Goal: Task Accomplishment & Management: Use online tool/utility

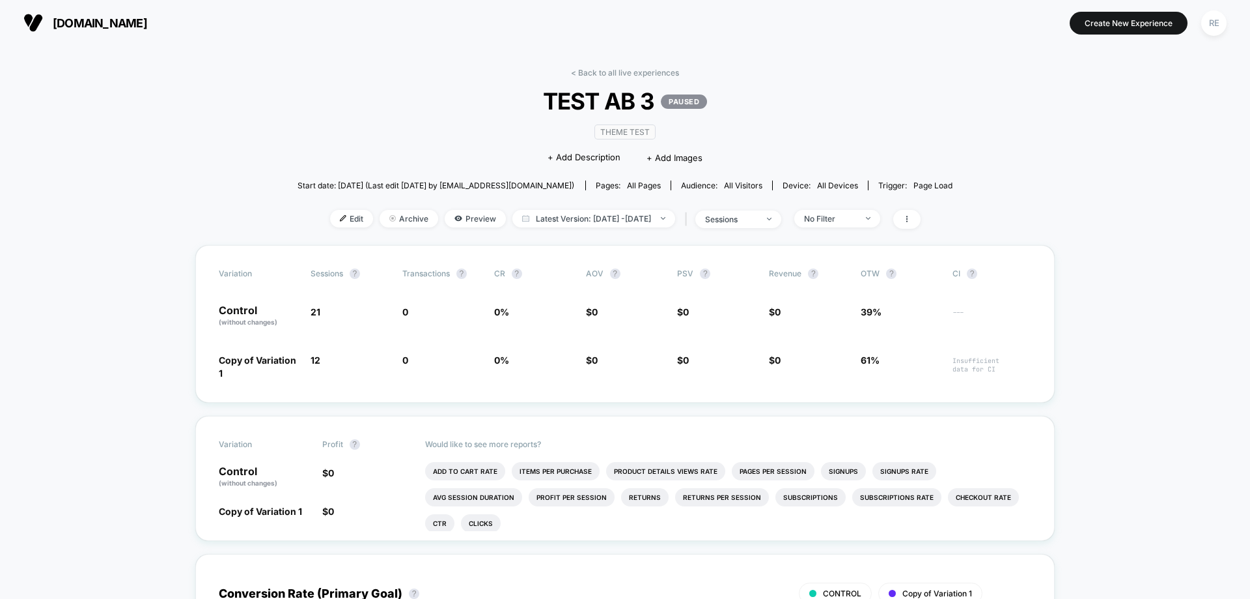
drag, startPoint x: 331, startPoint y: 219, endPoint x: 107, endPoint y: 539, distance: 389.5
click at [85, 598] on html "[DOMAIN_NAME] Create New Experience RE [DOMAIN_NAME] < Back to all live experie…" at bounding box center [625, 299] width 1250 height 599
click at [326, 227] on div "Edit Archive Preview Latest Version: [DATE] - [DATE] | sessions No Filter" at bounding box center [626, 219] width 656 height 19
click at [330, 217] on span "Edit" at bounding box center [351, 219] width 43 height 18
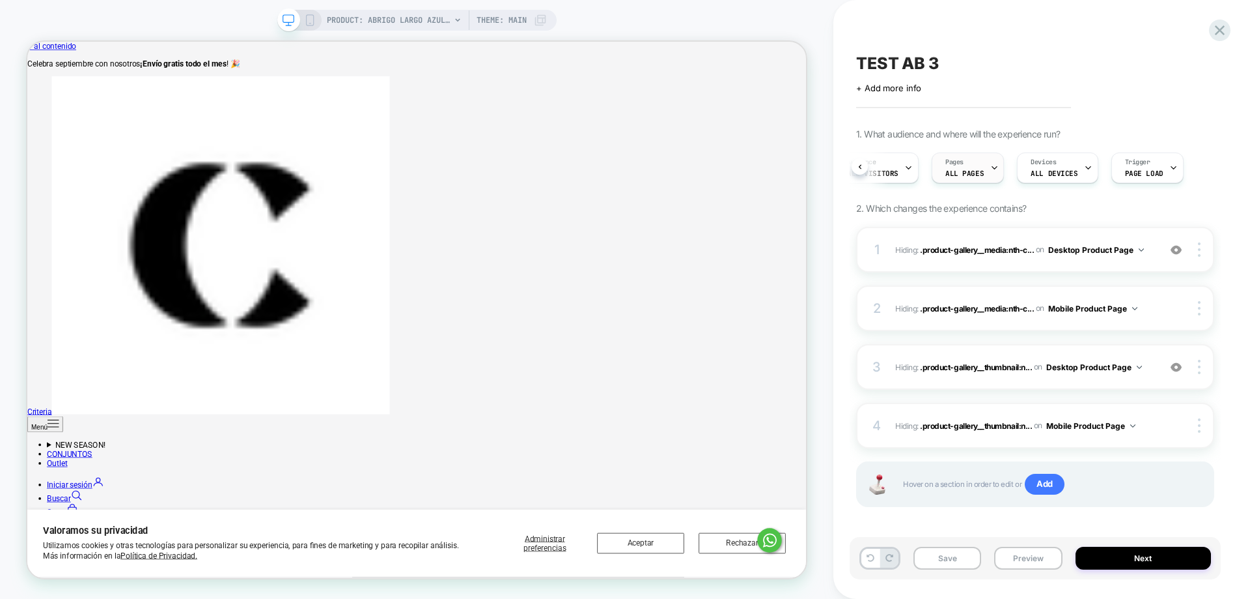
click at [962, 173] on span "ALL PAGES" at bounding box center [965, 173] width 38 height 9
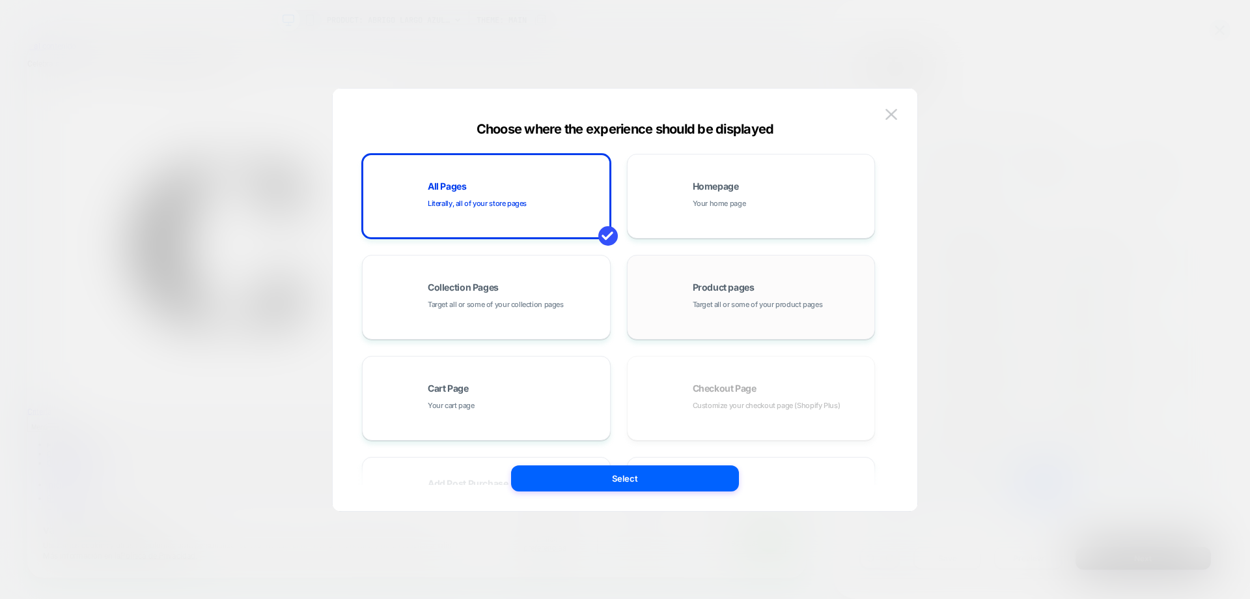
click at [704, 307] on span "Target all or some of your product pages" at bounding box center [758, 304] width 130 height 12
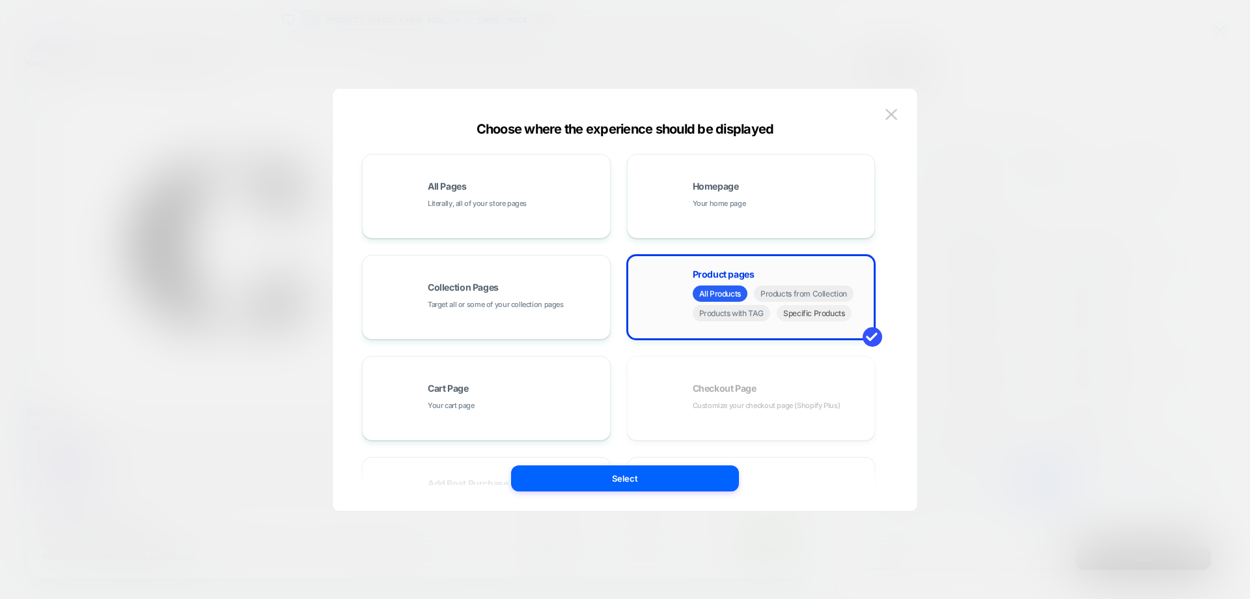
click at [843, 317] on span "Specific Products" at bounding box center [814, 313] width 75 height 16
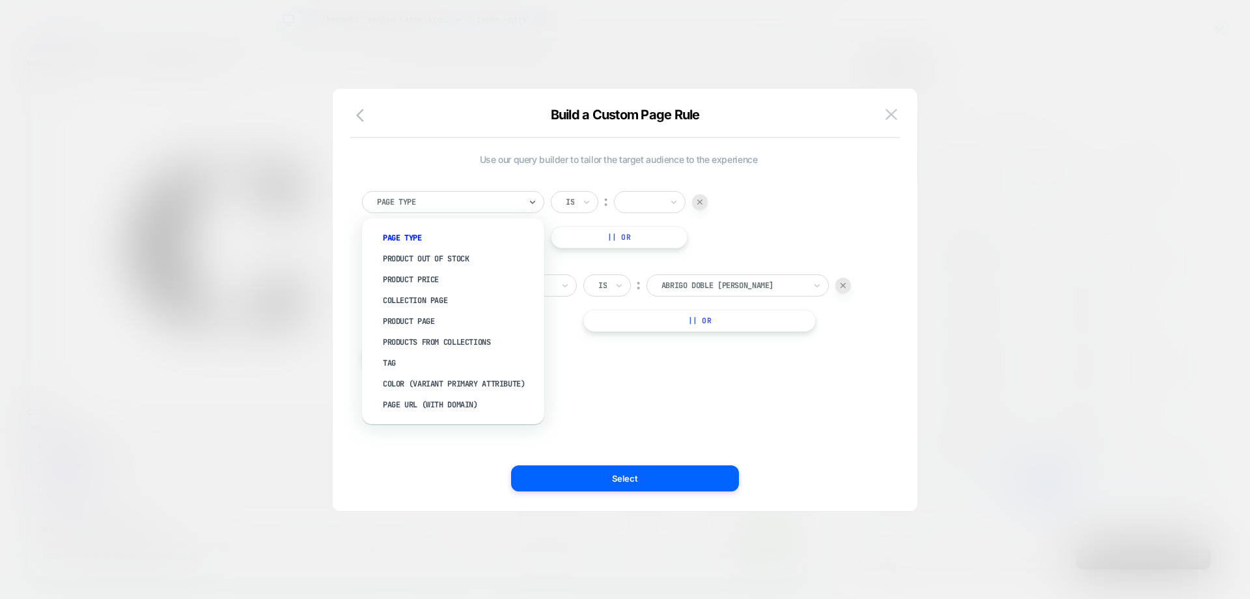
click at [520, 206] on div "Page Type" at bounding box center [449, 202] width 146 height 14
drag, startPoint x: 439, startPoint y: 363, endPoint x: 561, endPoint y: 271, distance: 153.4
click at [439, 363] on div "Tag" at bounding box center [459, 362] width 169 height 21
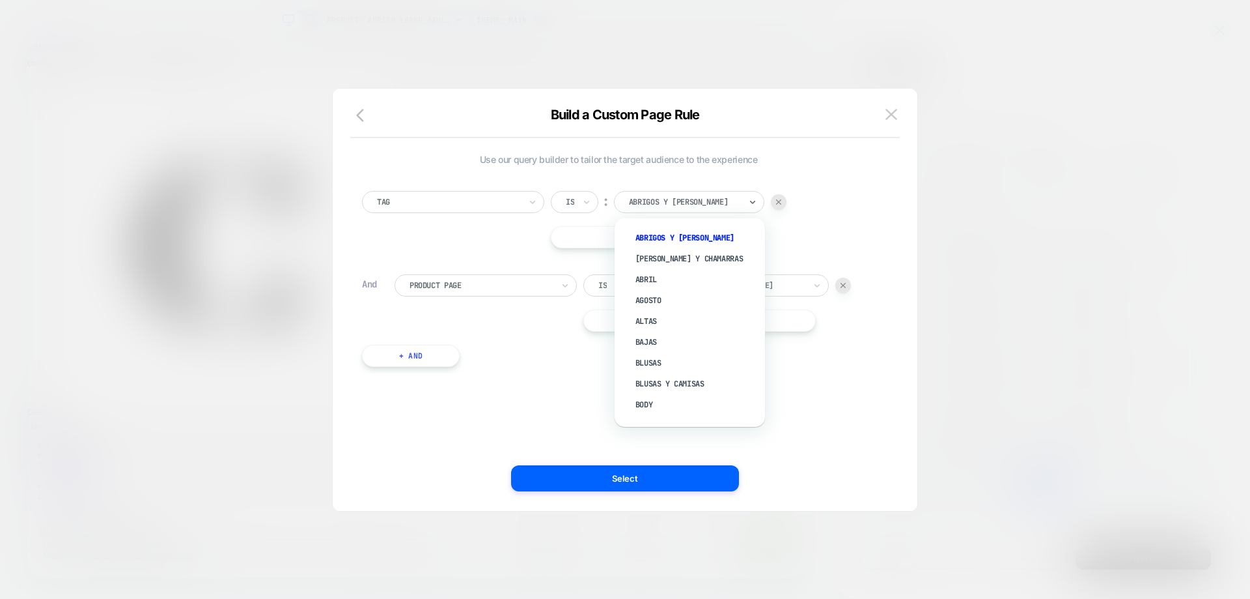
click at [709, 201] on div at bounding box center [684, 202] width 111 height 12
click at [656, 404] on div "testAB" at bounding box center [696, 407] width 137 height 21
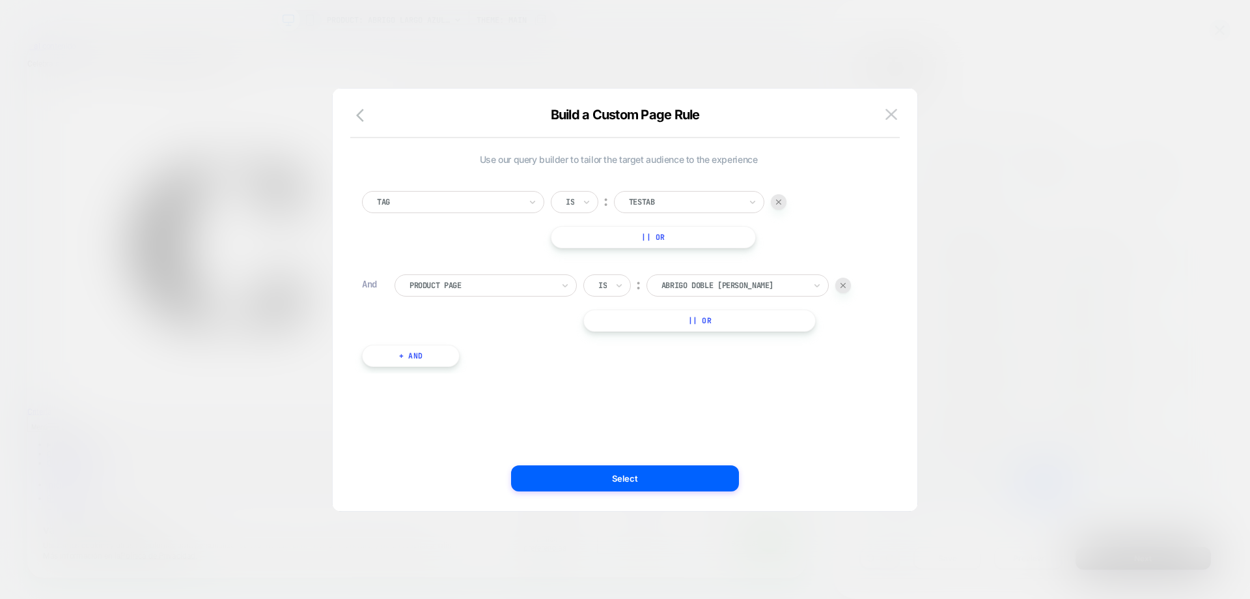
click at [847, 285] on div at bounding box center [844, 285] width 16 height 16
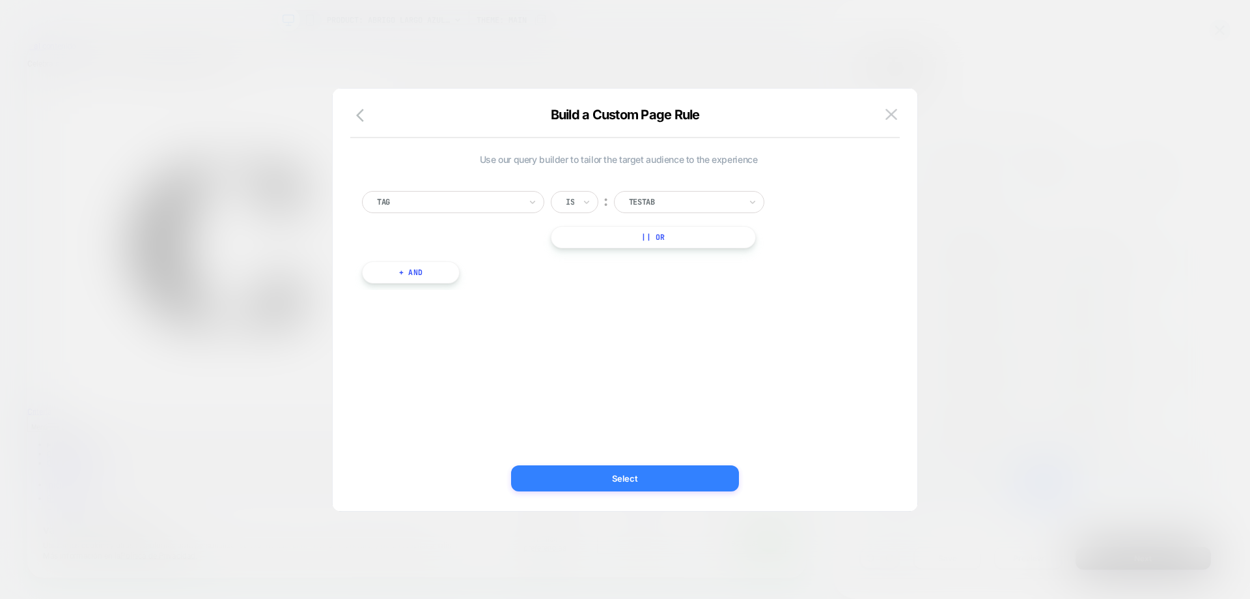
click at [634, 488] on button "Select" at bounding box center [625, 478] width 228 height 26
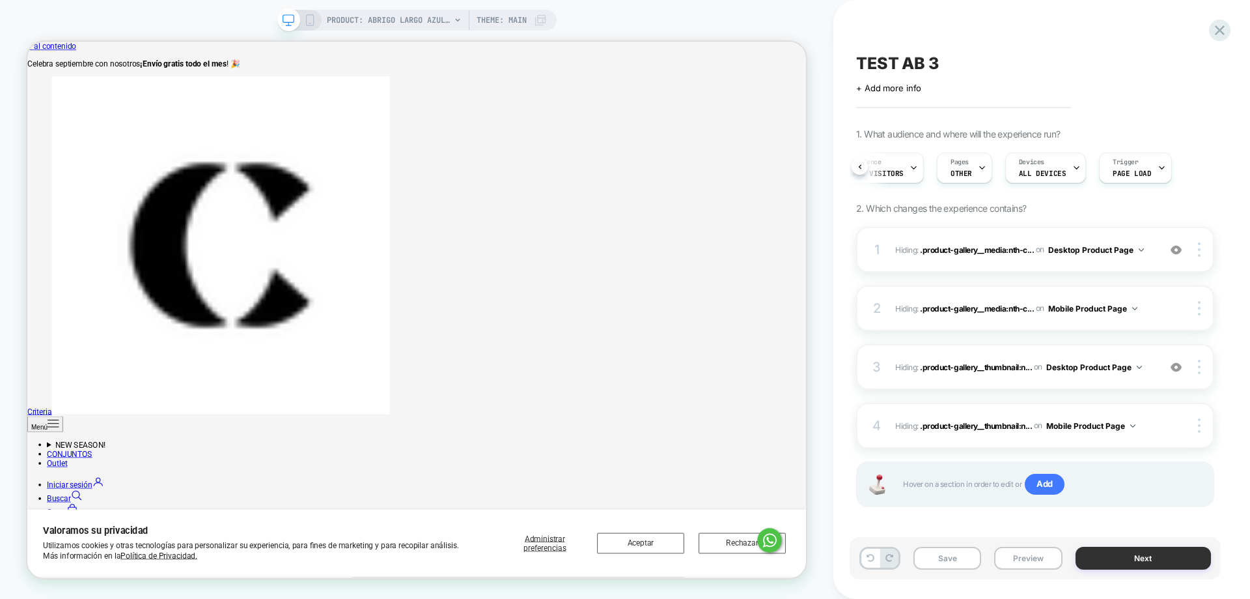
click at [1140, 567] on button "Next" at bounding box center [1144, 557] width 136 height 23
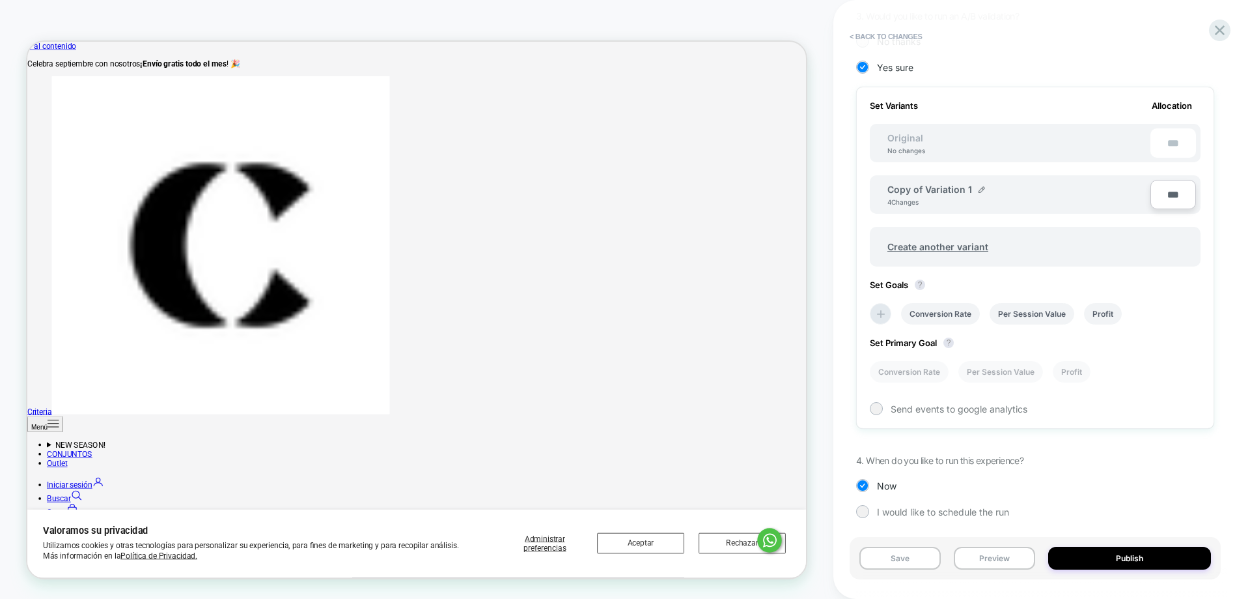
scroll to position [327, 0]
click at [882, 307] on icon at bounding box center [881, 309] width 13 height 13
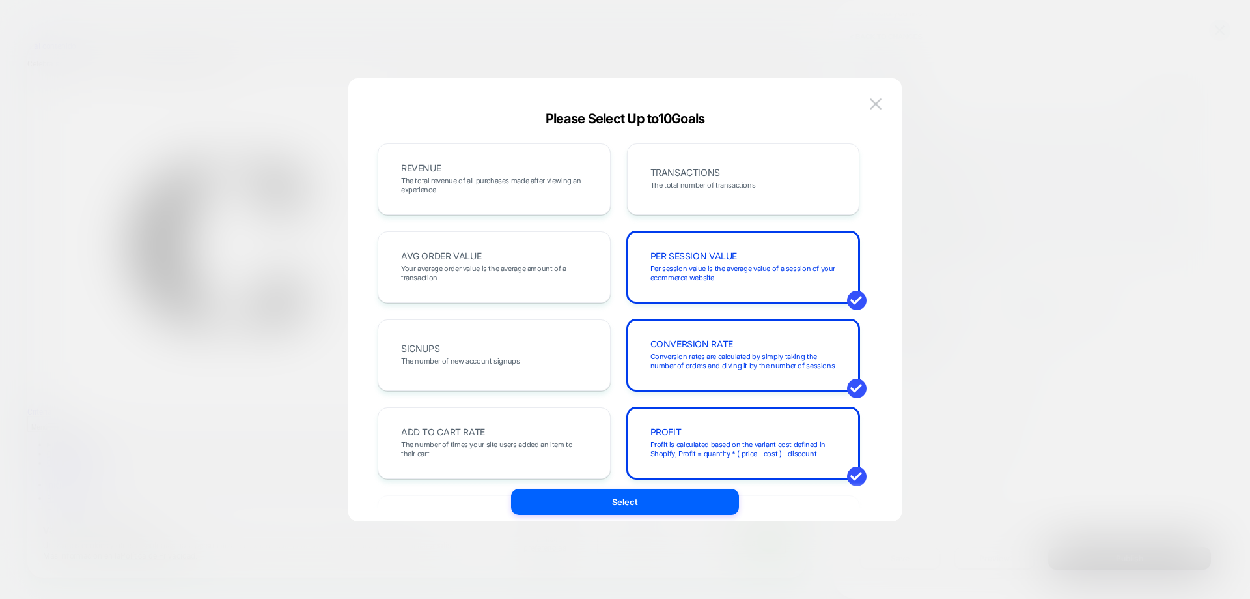
drag, startPoint x: 453, startPoint y: 163, endPoint x: 501, endPoint y: 225, distance: 78.0
click at [454, 164] on div "REVENUE The total revenue of all purchases made after viewing an experience" at bounding box center [494, 179] width 206 height 44
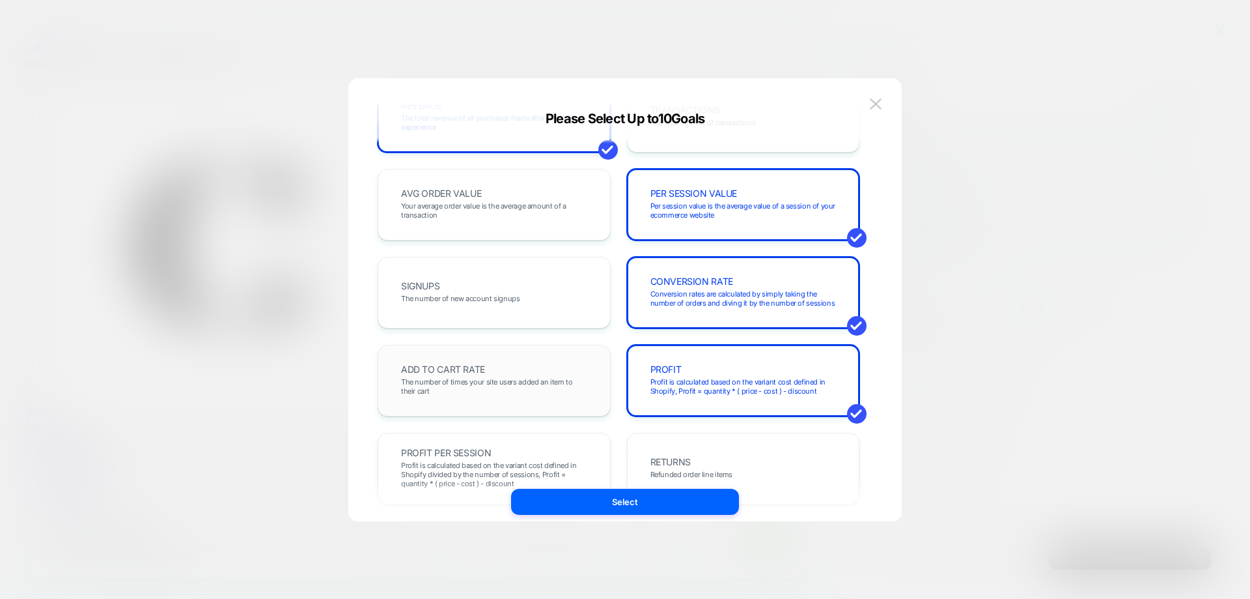
click at [507, 393] on span "The number of times your site users added an item to their cart" at bounding box center [494, 386] width 186 height 18
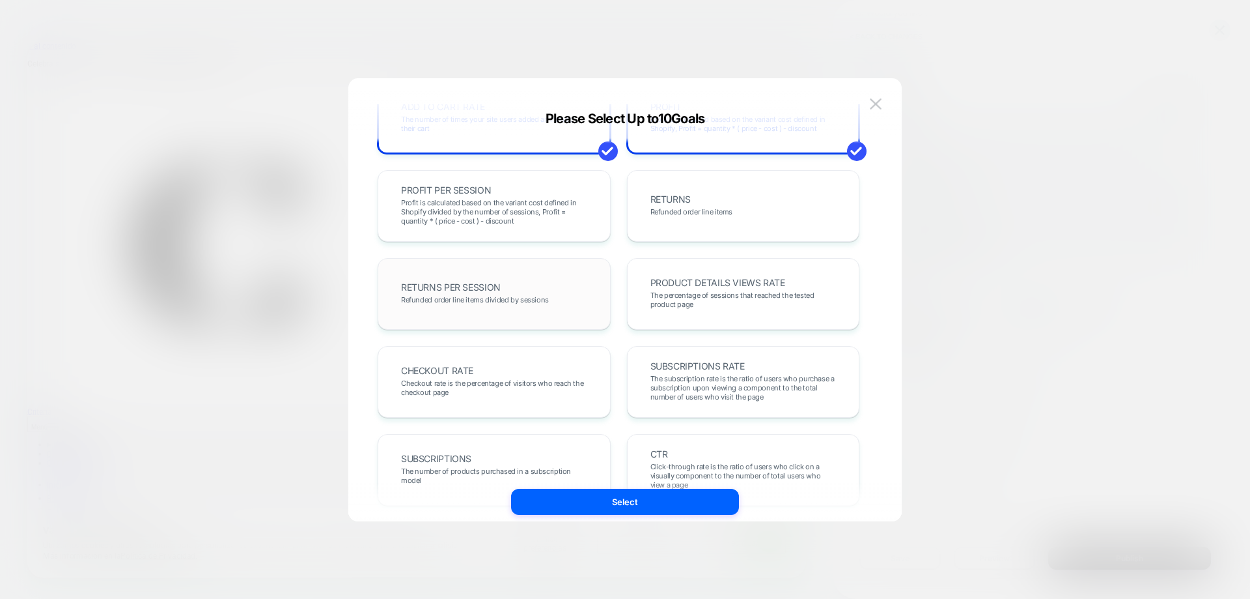
scroll to position [326, 0]
click at [569, 199] on span "Profit is calculated based on the variant cost defined in Shopify divided by th…" at bounding box center [494, 210] width 186 height 27
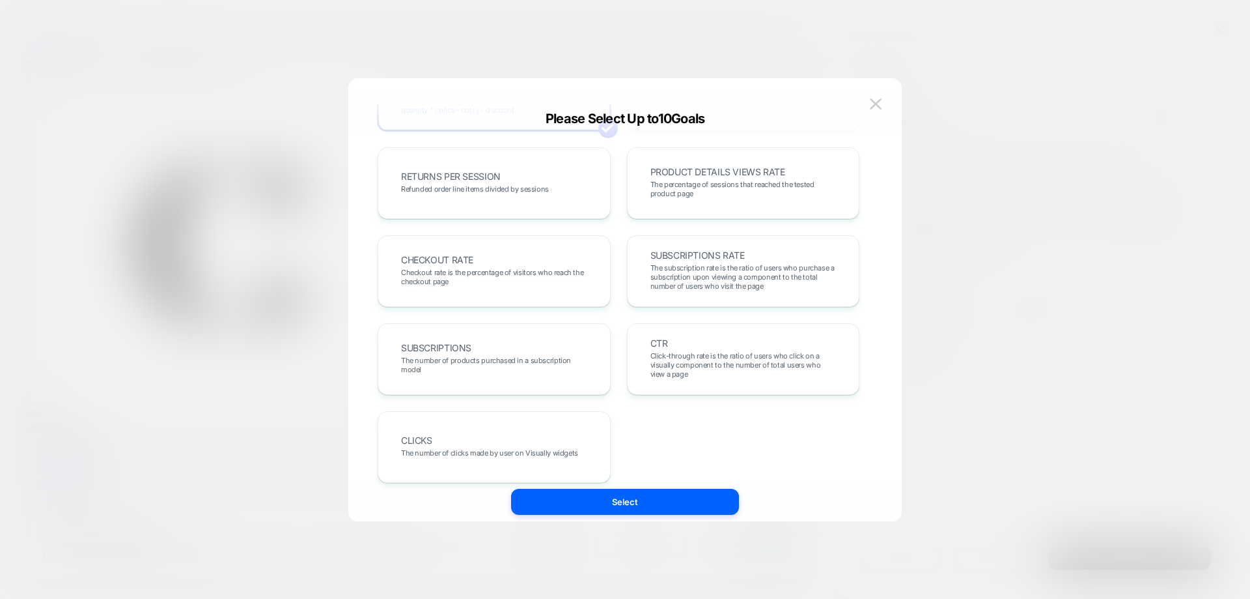
scroll to position [449, 0]
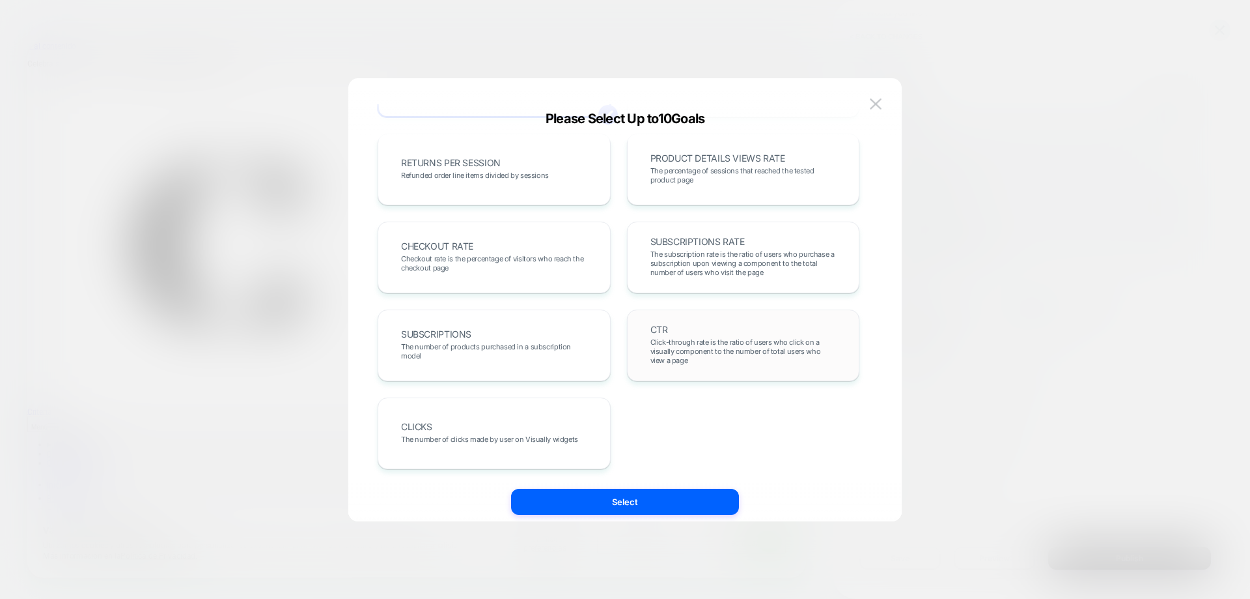
click at [757, 350] on span "Click-through rate is the ratio of users who click on a visually component to t…" at bounding box center [744, 350] width 186 height 27
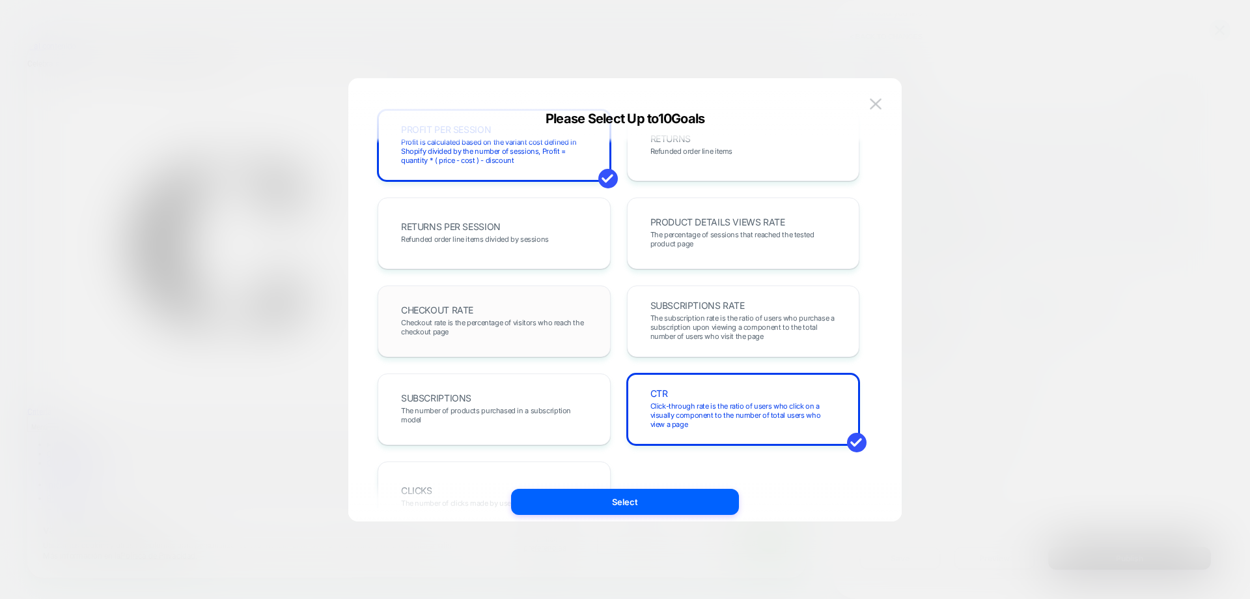
scroll to position [385, 0]
click at [555, 327] on span "Checkout rate is the percentage of visitors who reach the checkout page" at bounding box center [494, 327] width 186 height 18
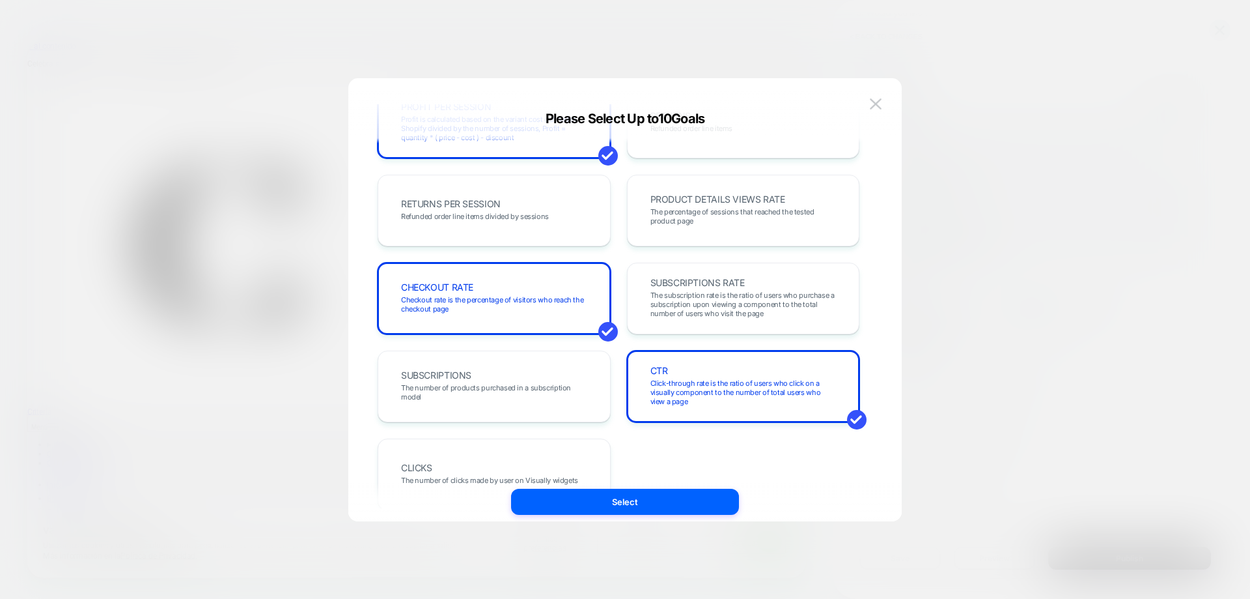
scroll to position [449, 0]
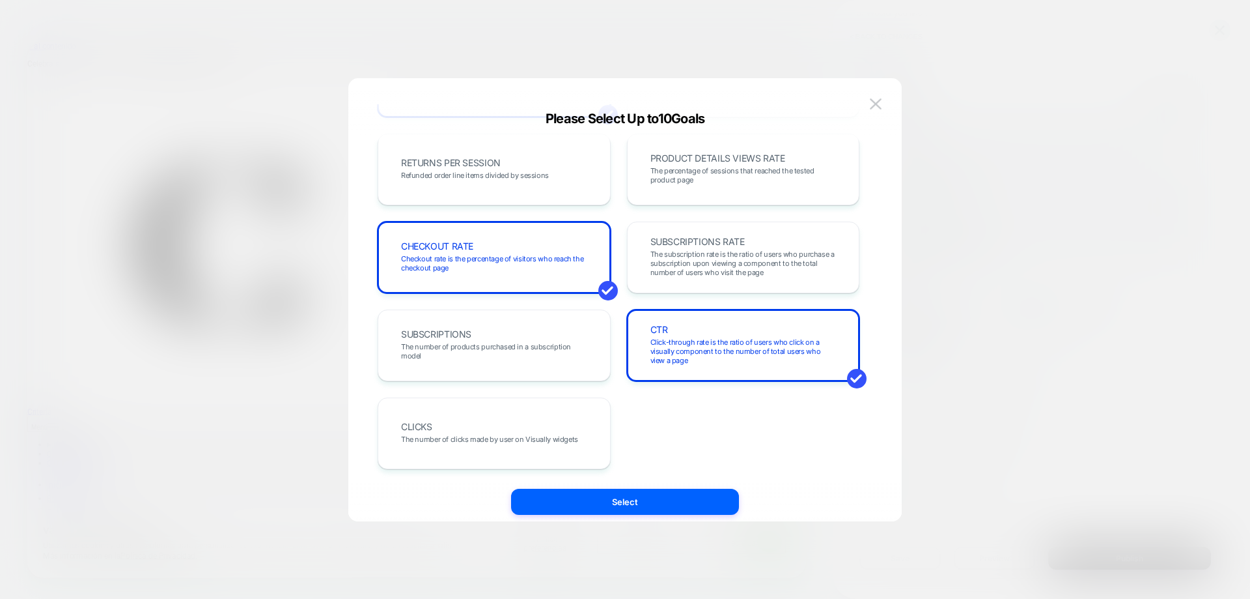
click at [530, 428] on div "CLICKS The number of clicks made by user on Visually widgets" at bounding box center [494, 433] width 206 height 44
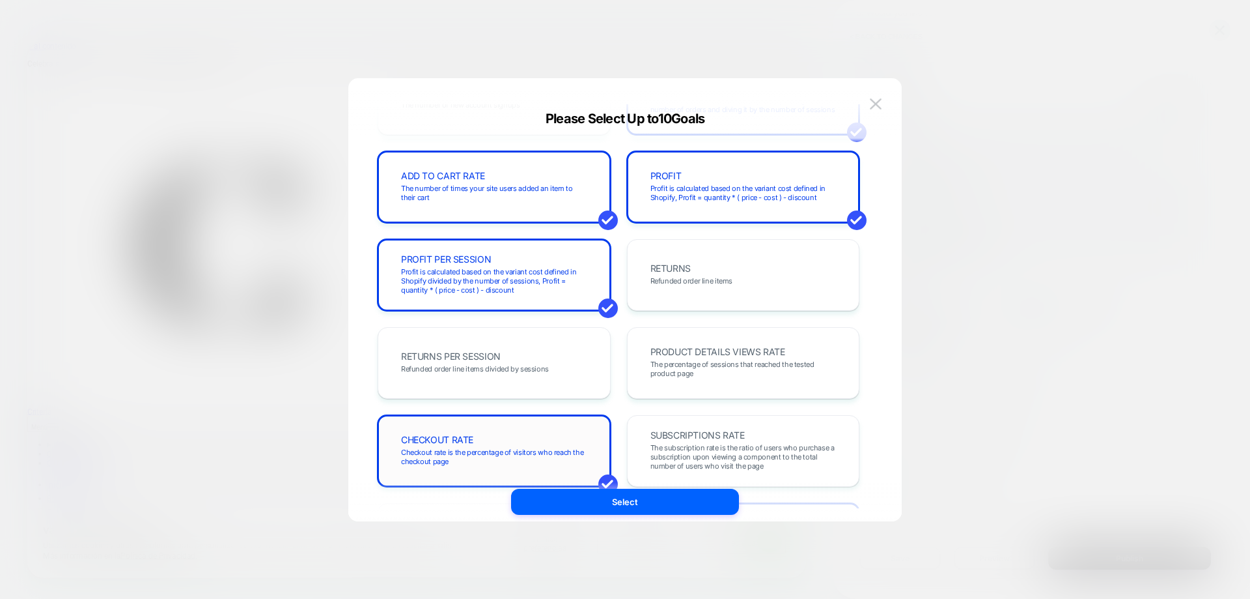
scroll to position [255, 0]
click at [477, 402] on div "REVENUE The total revenue of all purchases made after viewing an experience TRA…" at bounding box center [619, 275] width 482 height 775
click at [485, 368] on span "Refunded order line items divided by sessions" at bounding box center [475, 369] width 148 height 9
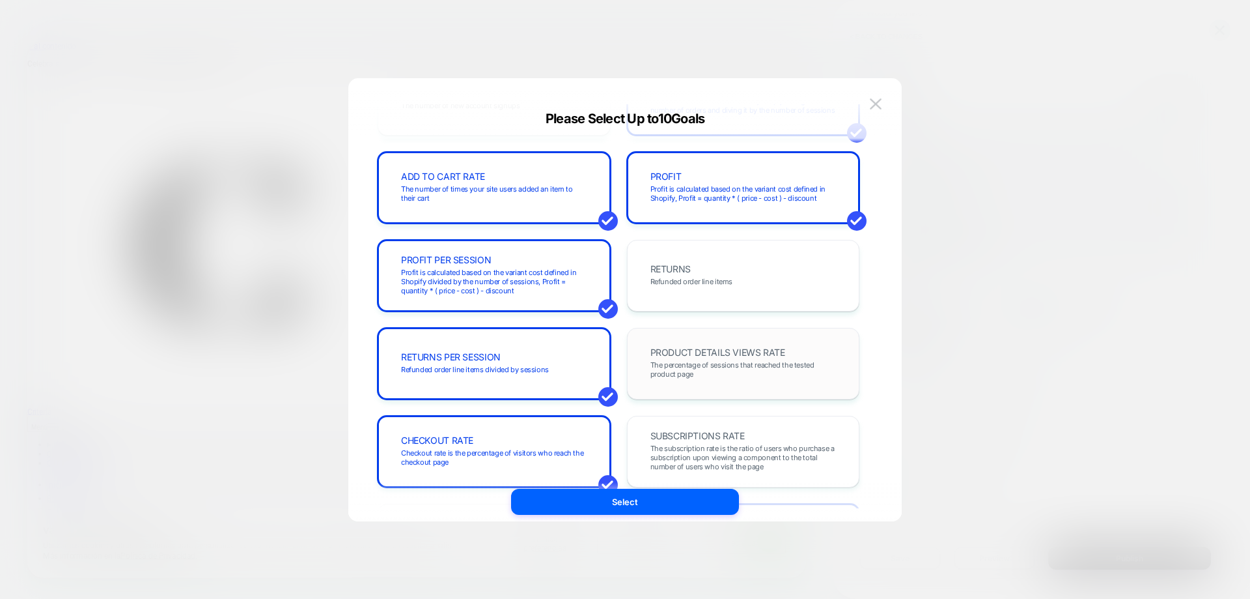
click at [772, 361] on span "The percentage of sessions that reached the tested product page" at bounding box center [744, 369] width 186 height 18
click at [773, 361] on span "The percentage of sessions that reached the tested product page" at bounding box center [744, 369] width 186 height 18
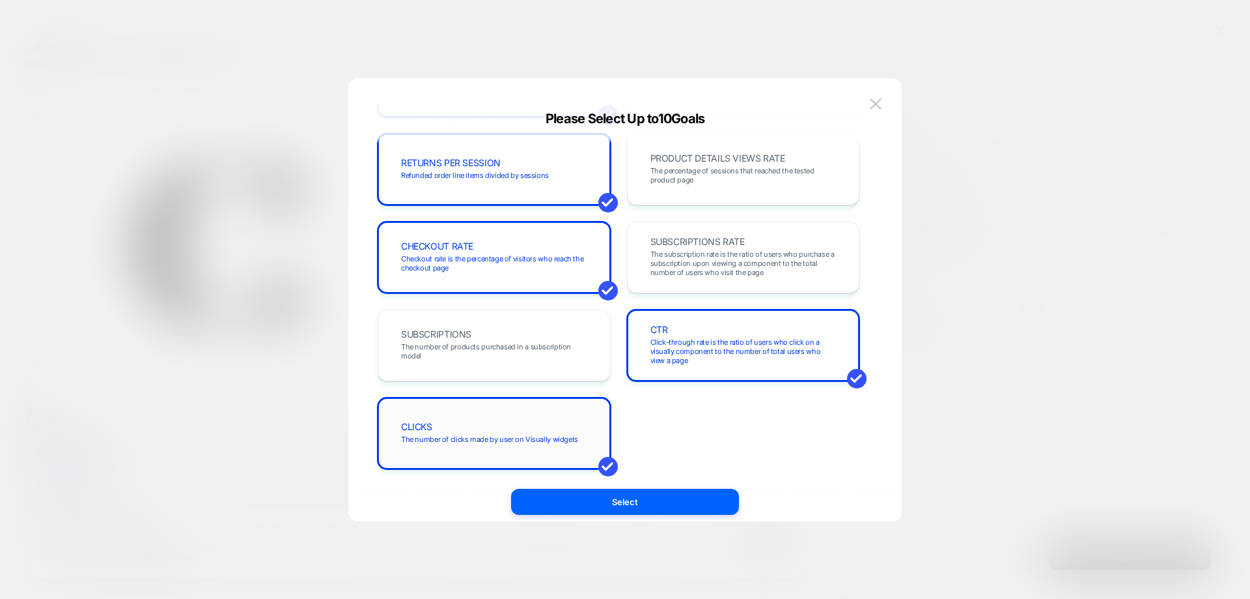
click at [474, 435] on span "The number of clicks made by user on Visually widgets" at bounding box center [489, 438] width 177 height 9
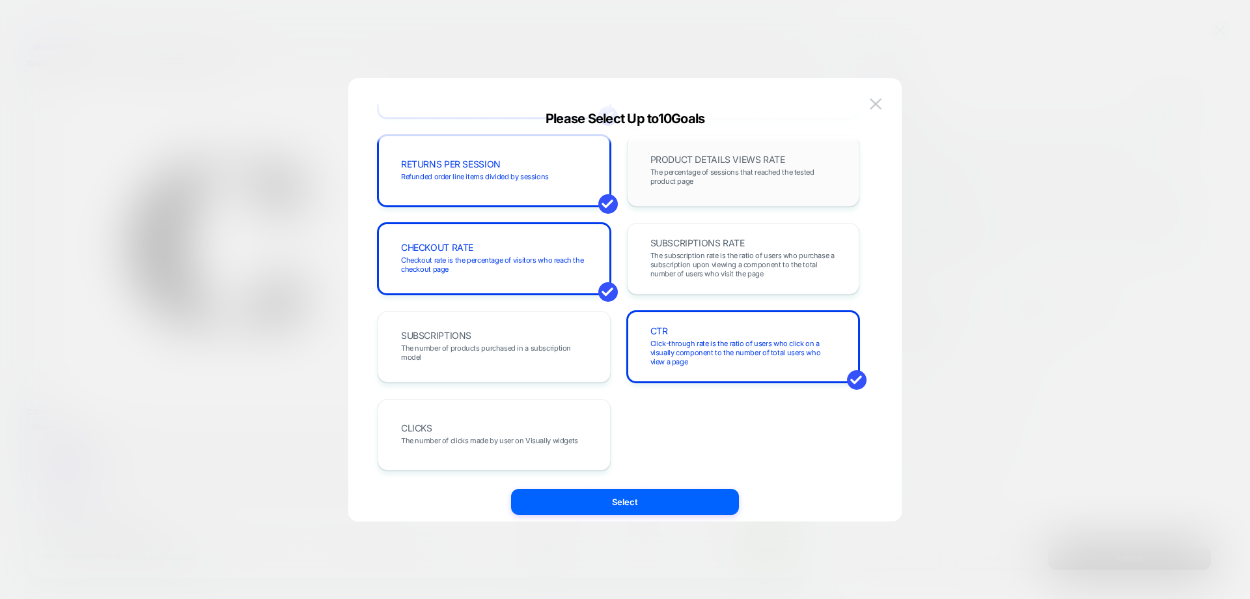
click at [793, 175] on span "The percentage of sessions that reached the tested product page" at bounding box center [744, 176] width 186 height 18
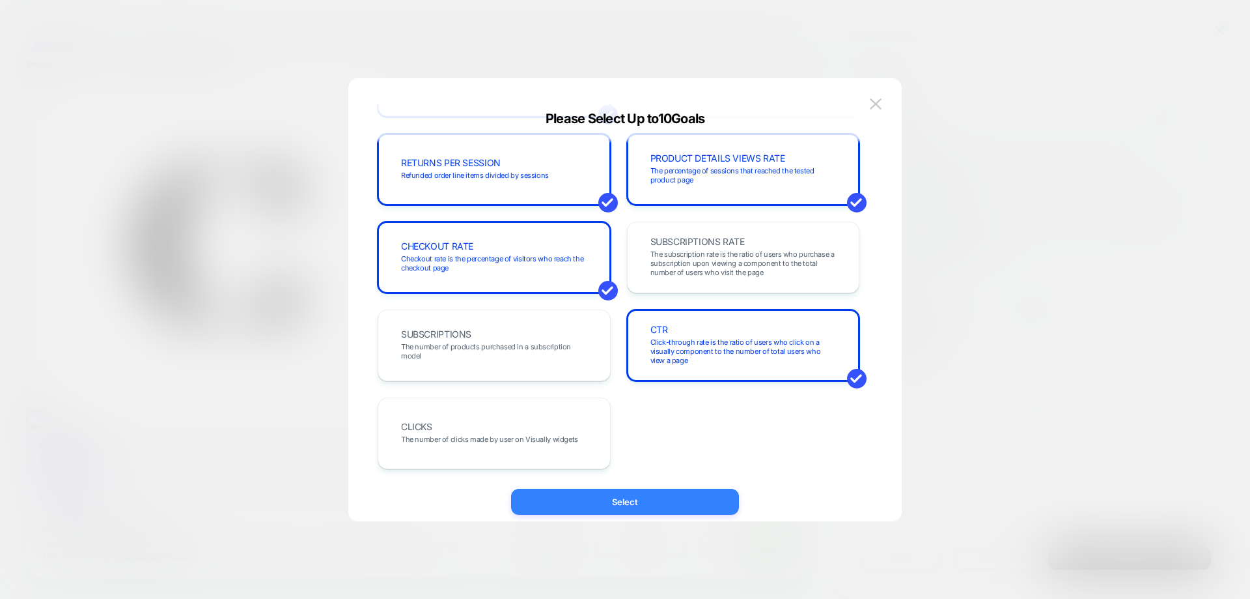
click at [685, 503] on button "Select" at bounding box center [625, 501] width 228 height 26
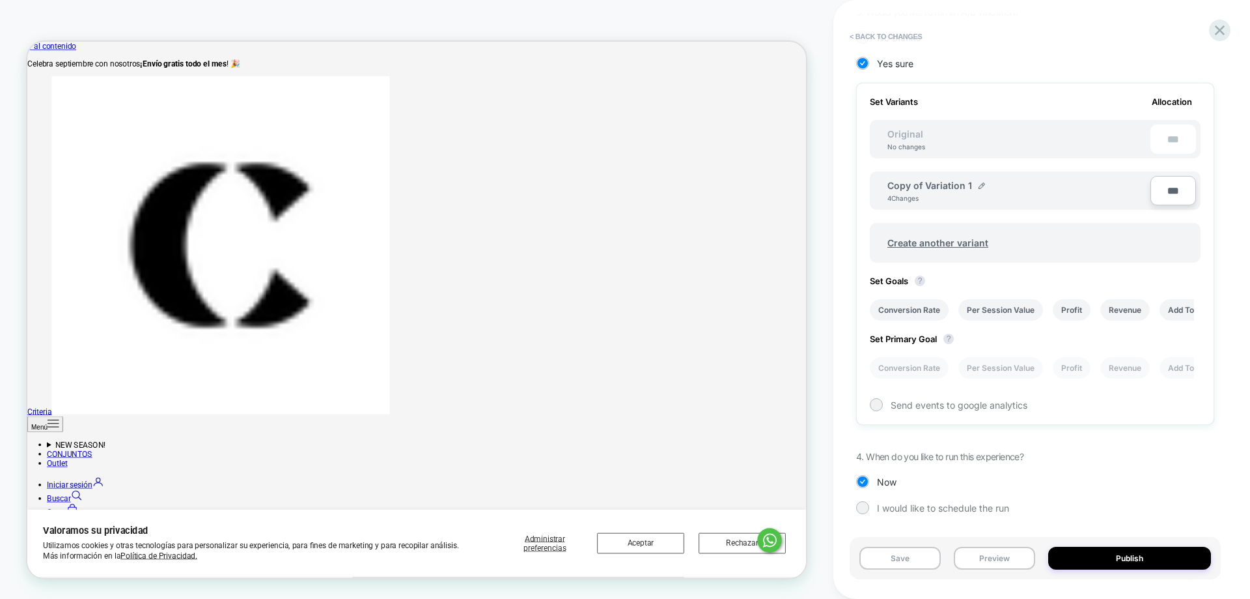
click at [948, 346] on div "Set Primary Goal ? Conversion Rate Per Session Value Profit Revenue Add To Cart…" at bounding box center [1035, 349] width 331 height 58
click at [920, 365] on li "Conversion Rate" at bounding box center [909, 367] width 79 height 21
drag, startPoint x: 1089, startPoint y: 378, endPoint x: 967, endPoint y: 382, distance: 121.8
click at [967, 382] on div "Set Variants Allocation Original No changes *** Copy of Variation 1 4 Changes *…" at bounding box center [1035, 254] width 358 height 342
click at [903, 368] on li "Conversion Rate" at bounding box center [909, 367] width 79 height 21
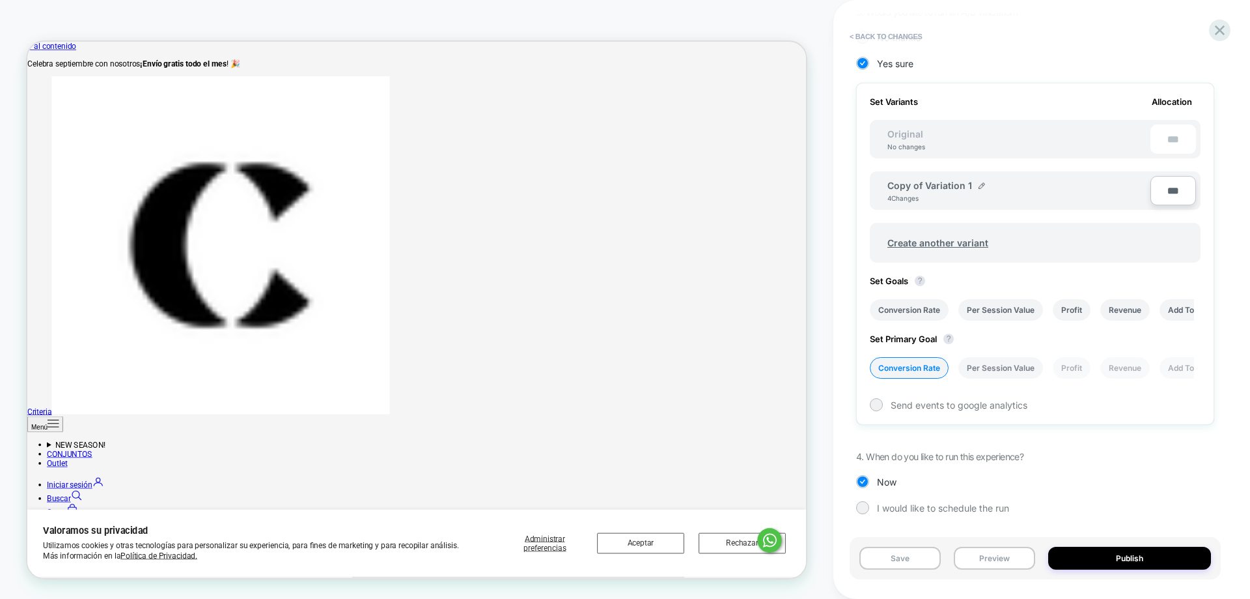
click at [985, 372] on li "Per Session Value" at bounding box center [1001, 367] width 85 height 21
drag, startPoint x: 1073, startPoint y: 371, endPoint x: 1110, endPoint y: 369, distance: 36.5
click at [1076, 371] on li "Profit" at bounding box center [1072, 367] width 38 height 21
click at [1112, 369] on li "Revenue" at bounding box center [1125, 367] width 49 height 21
click at [1170, 370] on li "Add To Cart Rate" at bounding box center [1200, 367] width 80 height 21
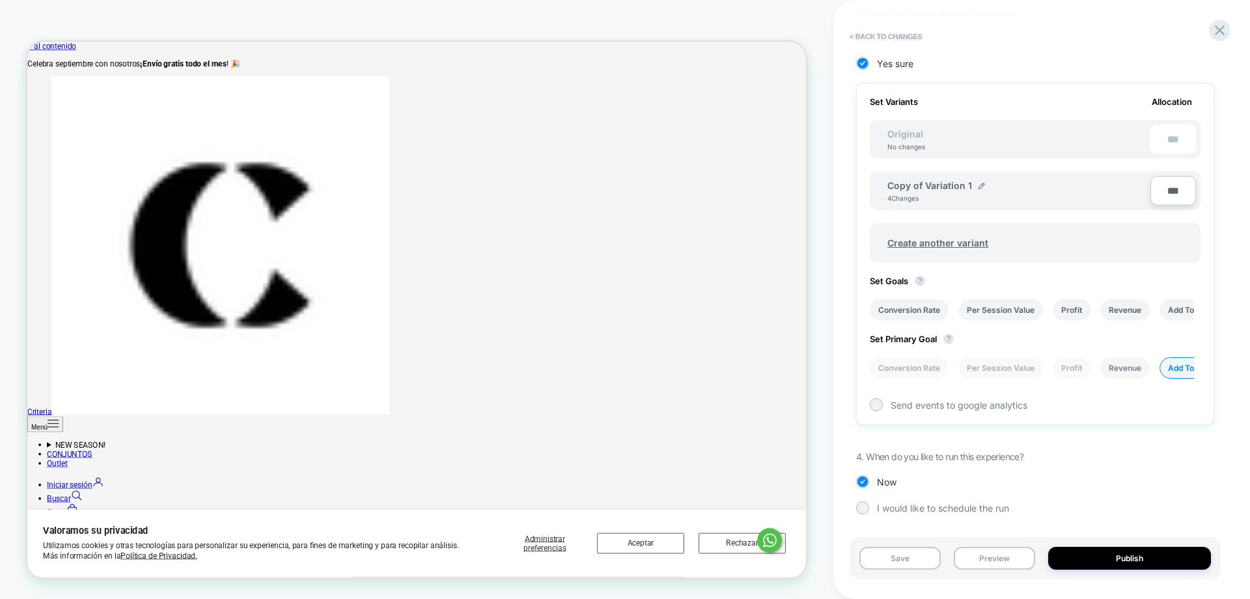
click at [1141, 369] on li "Revenue" at bounding box center [1125, 367] width 49 height 21
click at [1078, 363] on li "Profit" at bounding box center [1072, 367] width 38 height 21
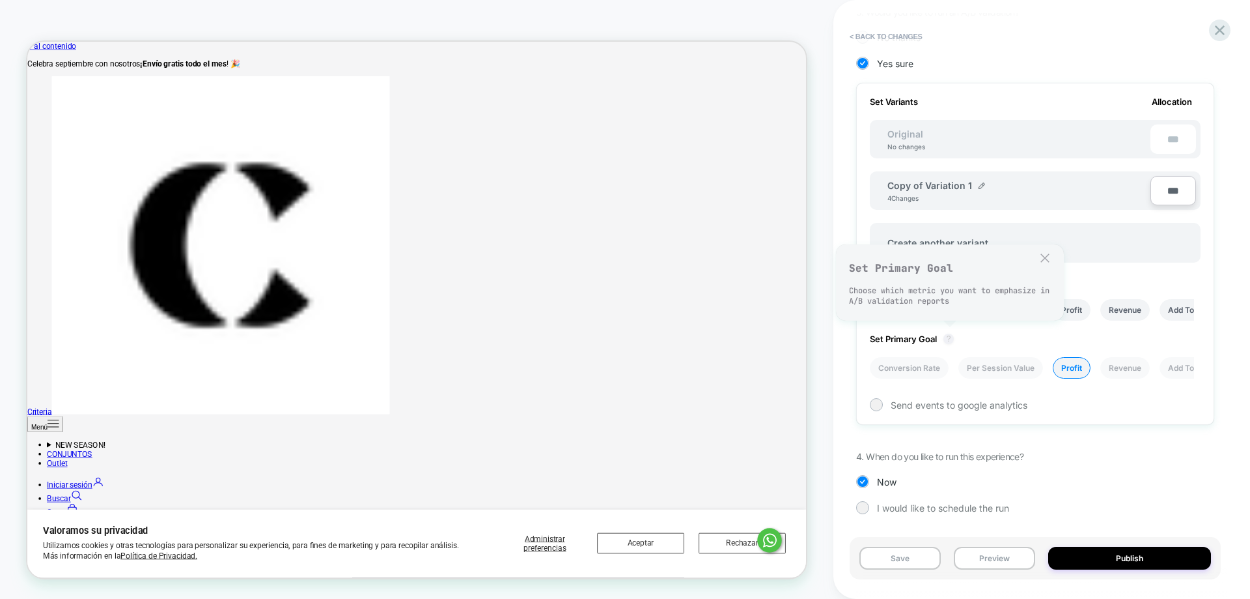
click at [950, 337] on button "?" at bounding box center [949, 338] width 10 height 10
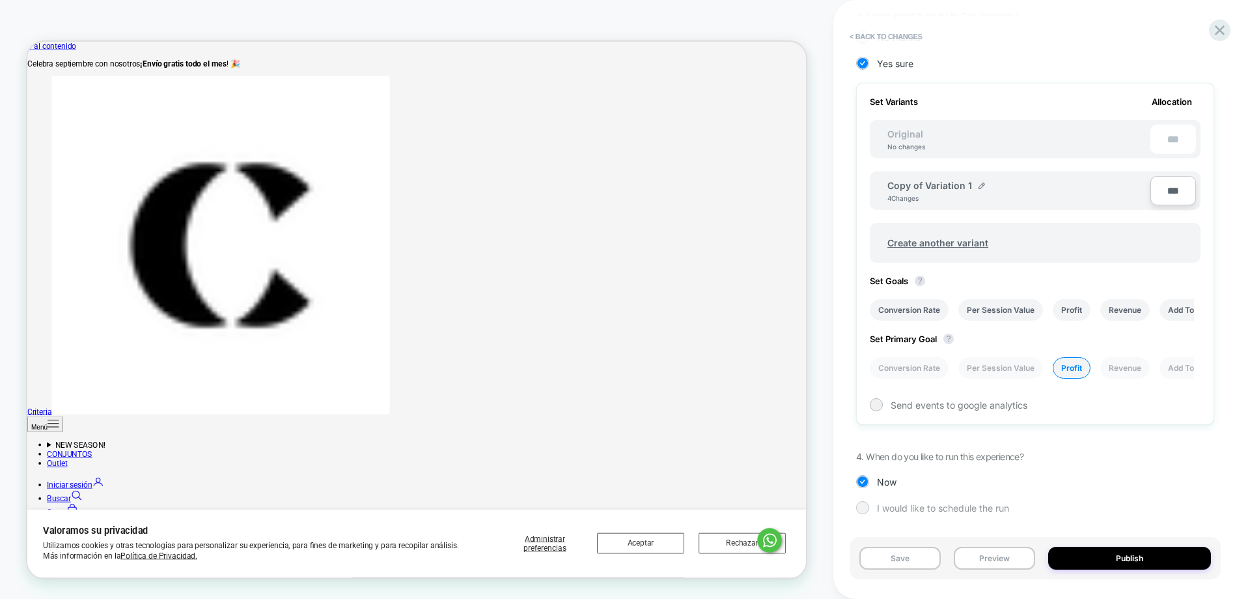
click at [933, 513] on div "1. What audience and where will the experience run? Audience All Visitors Pages…" at bounding box center [1035, 167] width 358 height 732
click at [864, 503] on div at bounding box center [863, 507] width 10 height 10
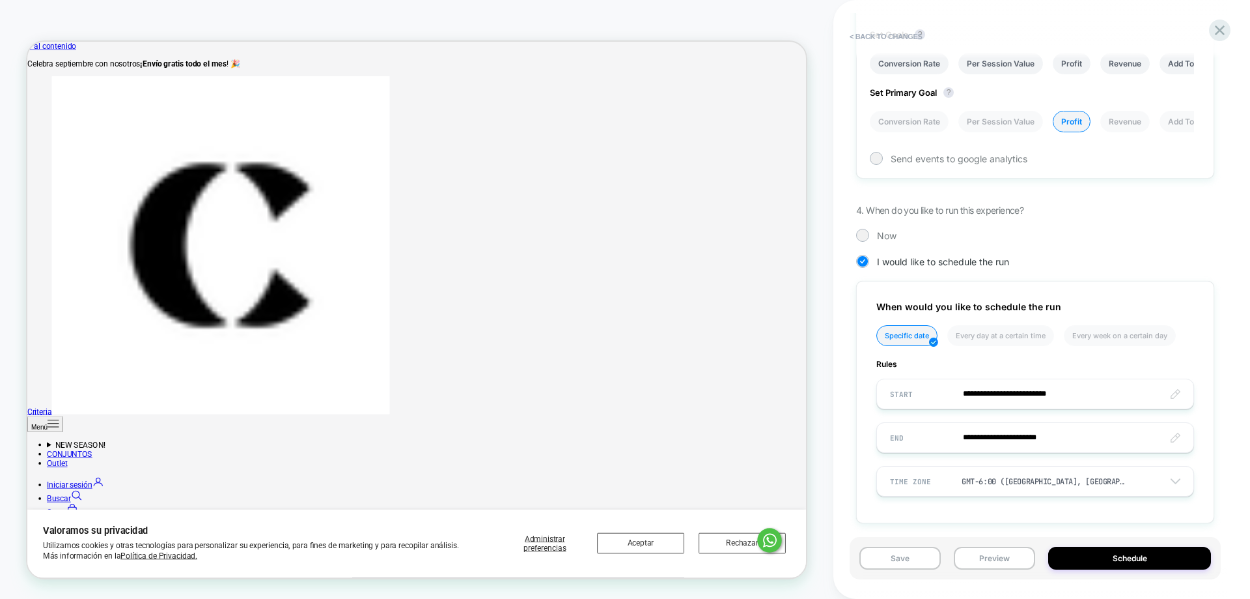
scroll to position [582, 0]
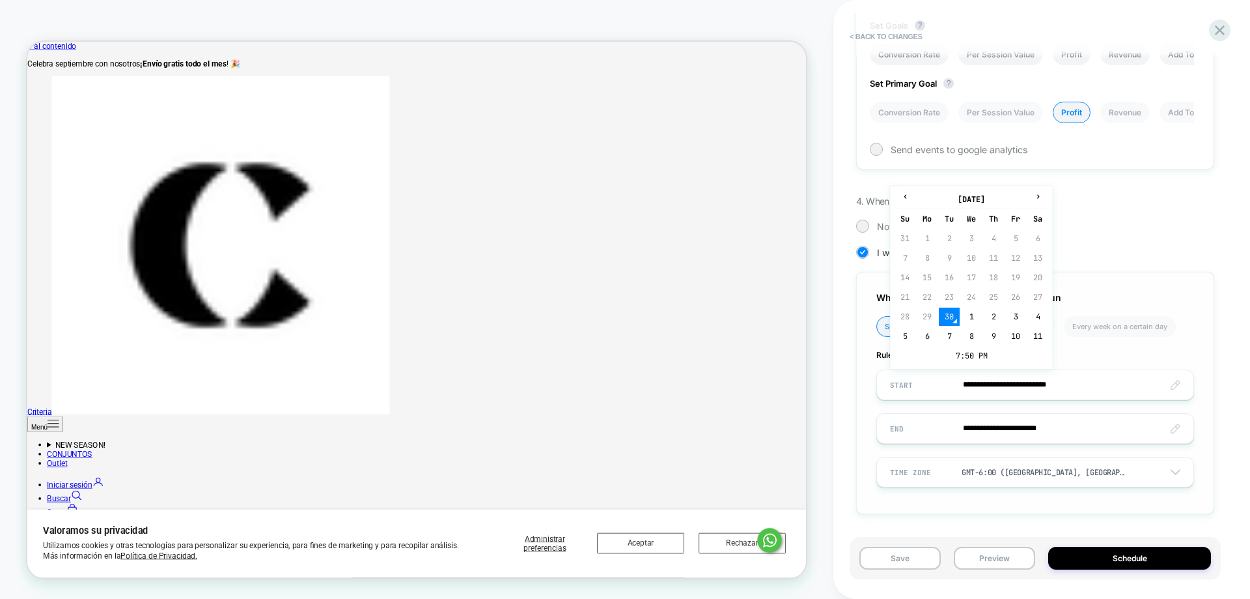
click at [981, 389] on input "**********" at bounding box center [1035, 384] width 317 height 31
drag, startPoint x: 1149, startPoint y: 386, endPoint x: 1190, endPoint y: 392, distance: 41.4
click at [1151, 387] on input "**********" at bounding box center [1035, 384] width 317 height 31
click at [1174, 385] on input "**********" at bounding box center [1035, 384] width 317 height 31
click at [981, 354] on td "7:50 PM" at bounding box center [972, 355] width 154 height 18
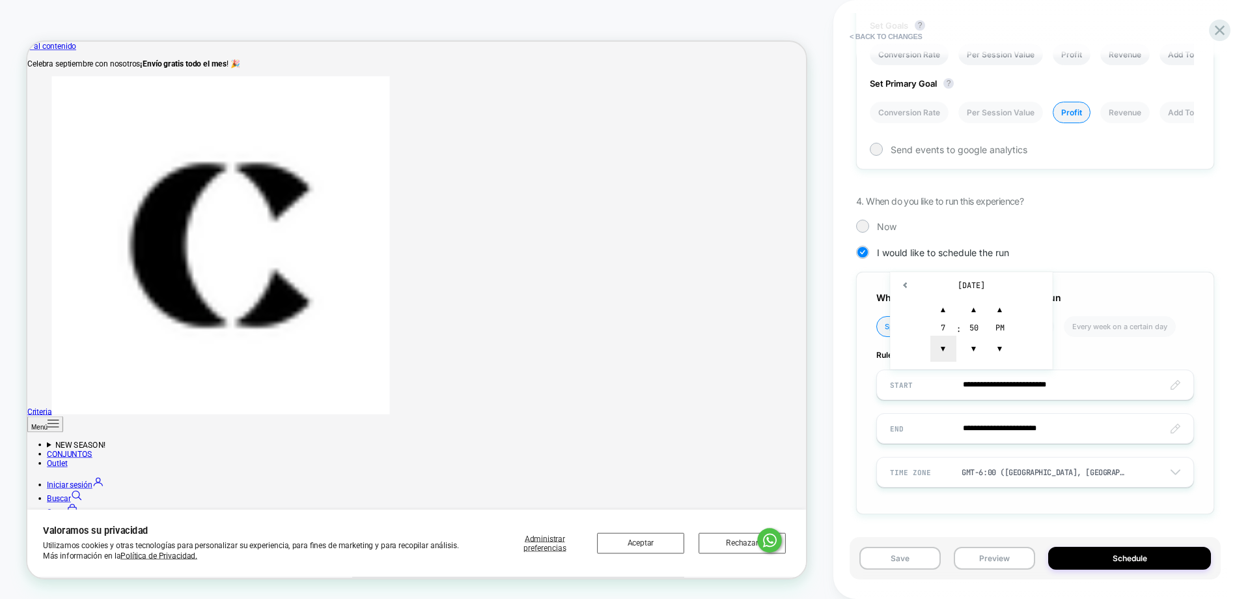
click at [944, 348] on span "▼" at bounding box center [944, 348] width 26 height 26
click at [946, 314] on span "▲" at bounding box center [944, 309] width 26 height 26
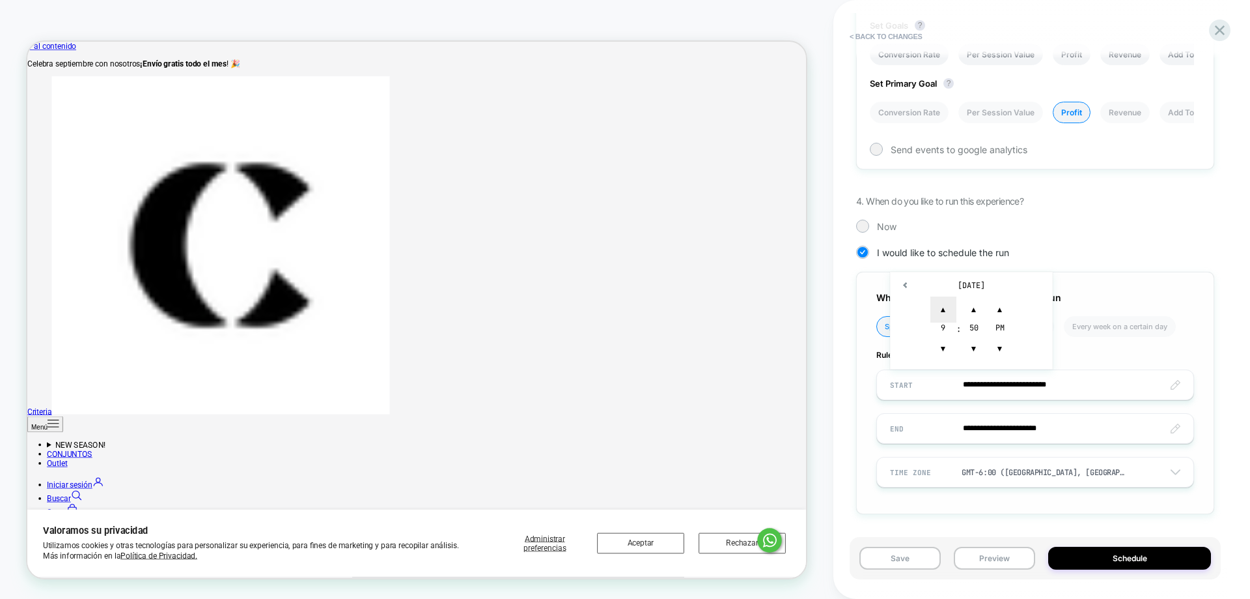
click at [946, 314] on span "▲" at bounding box center [944, 309] width 26 height 26
click at [975, 305] on span "▲" at bounding box center [974, 309] width 26 height 26
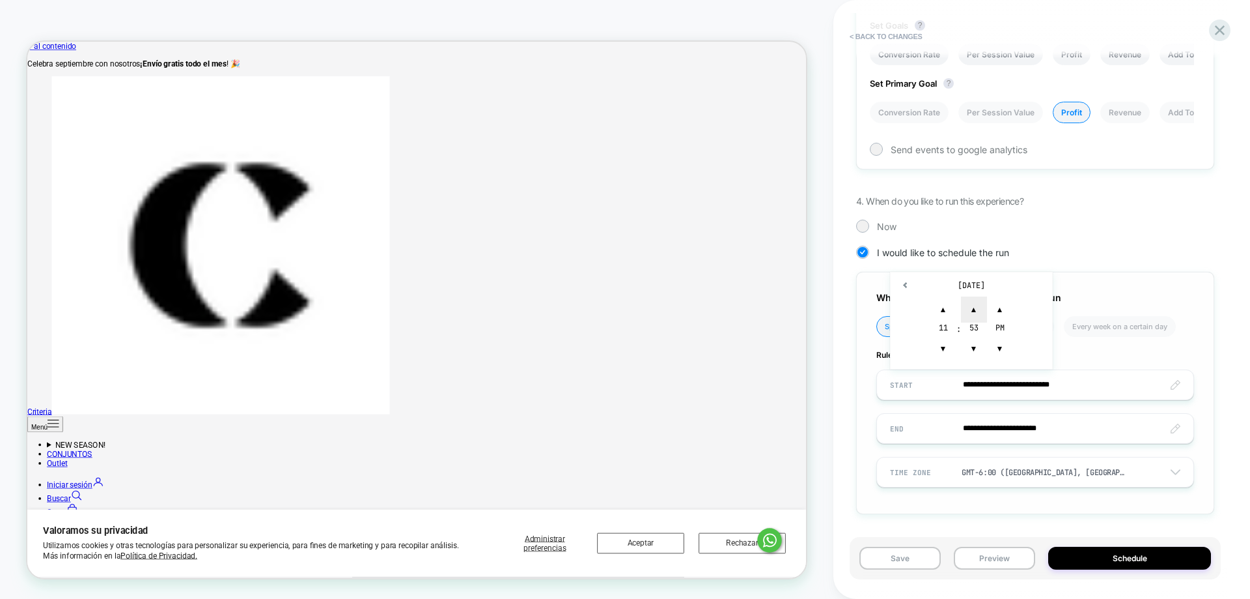
click at [975, 305] on span "▲" at bounding box center [974, 309] width 26 height 26
click at [983, 355] on span "▼" at bounding box center [974, 348] width 26 height 26
click at [983, 354] on span "▼" at bounding box center [974, 348] width 26 height 26
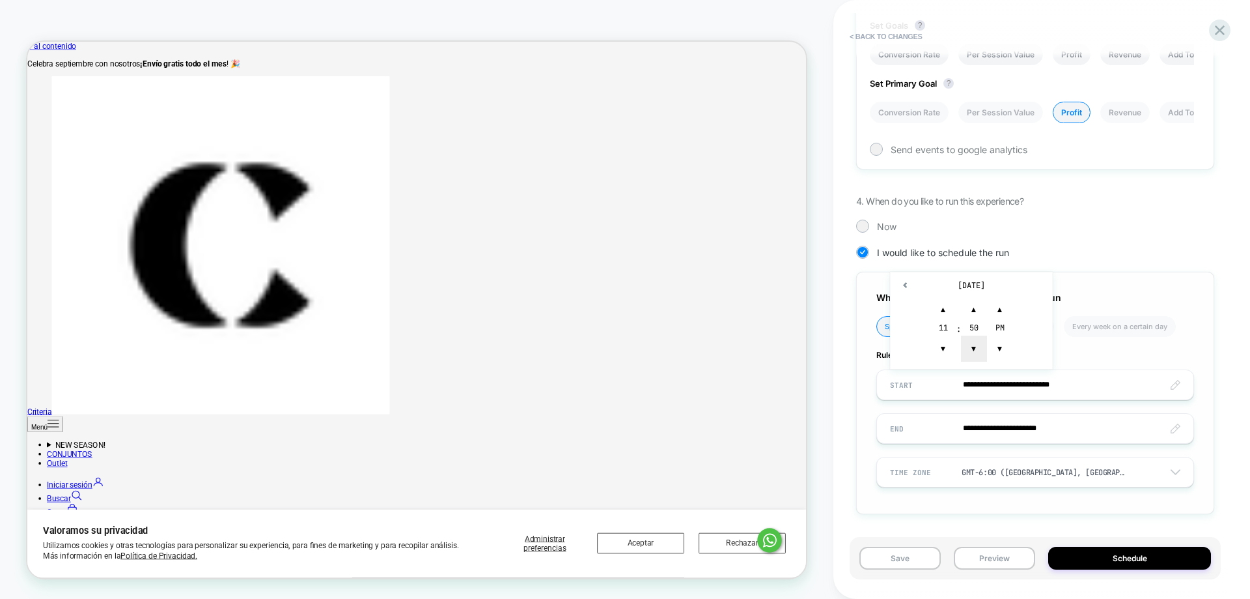
click at [983, 354] on span "▼" at bounding box center [974, 348] width 26 height 26
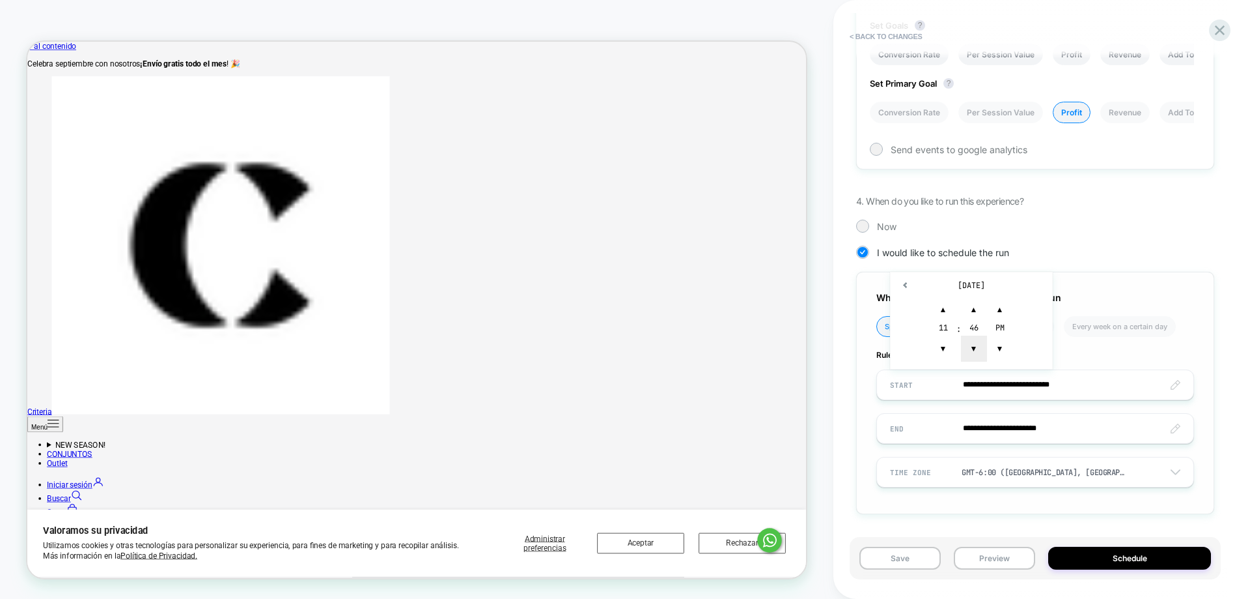
click at [981, 355] on span "▼" at bounding box center [974, 348] width 26 height 26
type input "**********"
click at [1179, 423] on input "**********" at bounding box center [1035, 428] width 317 height 31
click at [969, 320] on td "15" at bounding box center [971, 321] width 21 height 18
type input "**********"
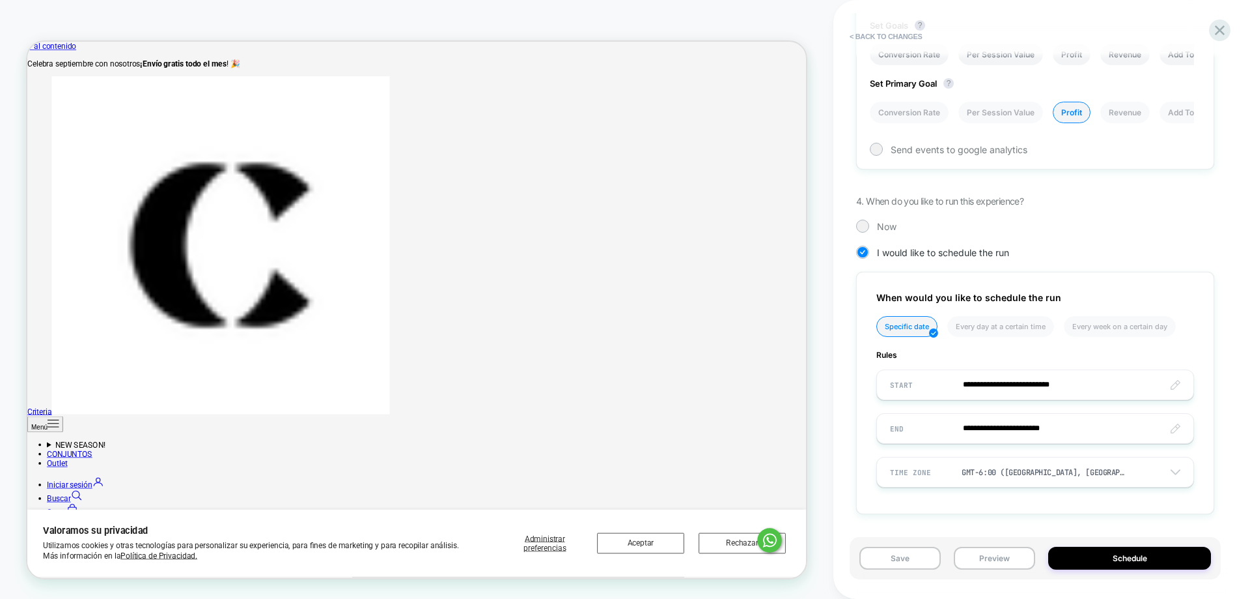
click at [1170, 85] on div "Set Primary Goal ? Conversion Rate Per Session Value Profit Revenue Add To Cart…" at bounding box center [1035, 94] width 331 height 58
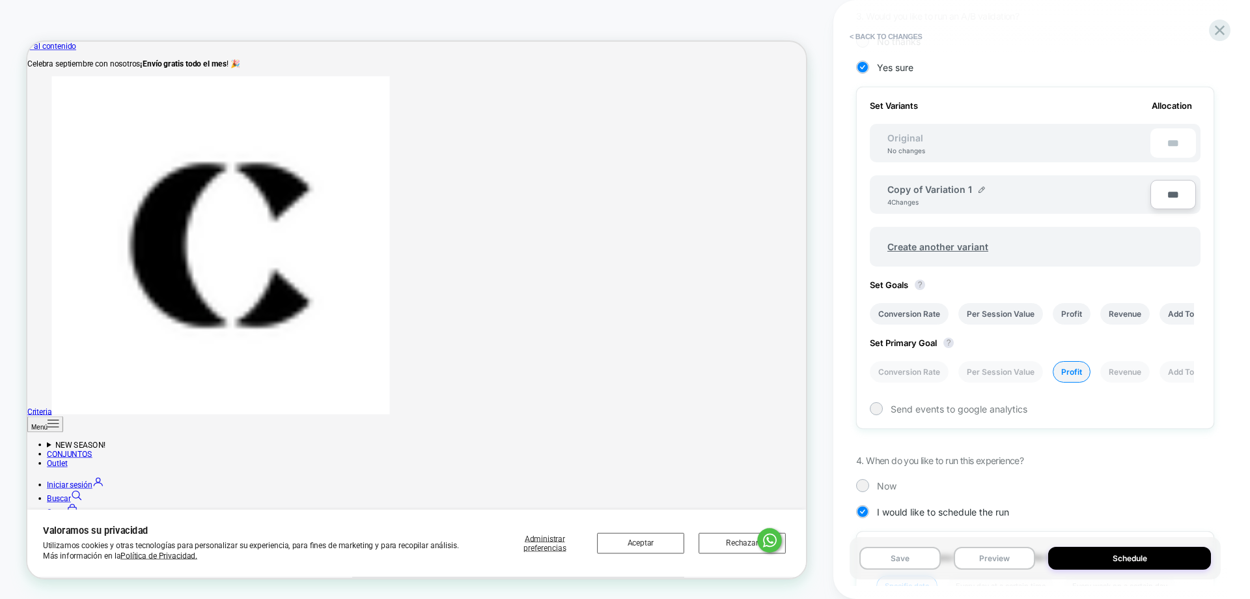
scroll to position [322, 0]
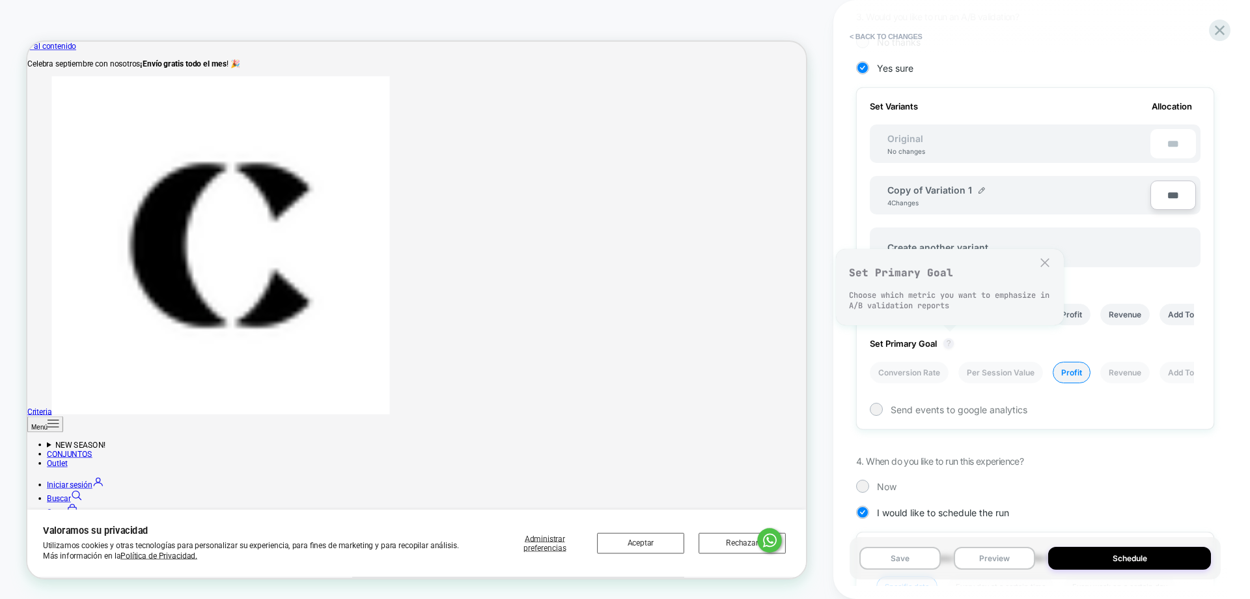
click at [948, 346] on button "?" at bounding box center [949, 343] width 10 height 10
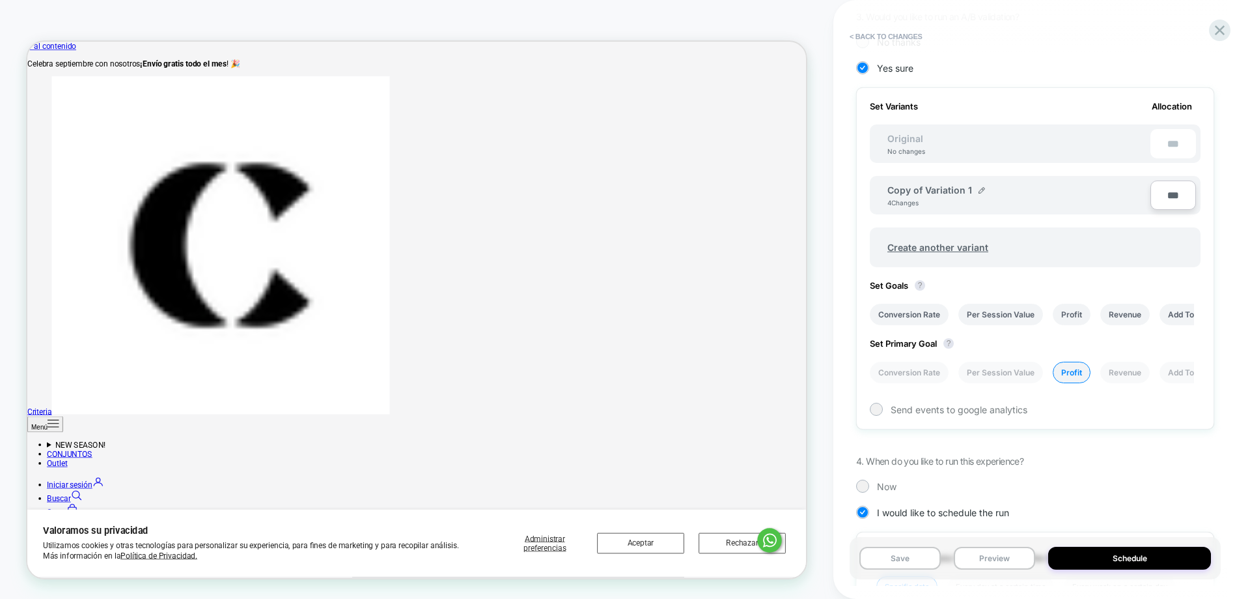
click at [929, 341] on span "Set Primary Goal ?" at bounding box center [915, 343] width 91 height 10
click at [916, 347] on span "Set Primary Goal ?" at bounding box center [915, 343] width 91 height 10
click at [914, 348] on div "Set Primary Goal ? Conversion Rate Per Session Value Profit Revenue Add To Cart…" at bounding box center [1035, 354] width 331 height 58
drag, startPoint x: 1164, startPoint y: 333, endPoint x: 1202, endPoint y: 316, distance: 40.8
click at [1172, 330] on div "Set Primary Goal ? Conversion Rate Per Session Value Profit Revenue Add To Cart…" at bounding box center [1035, 354] width 331 height 58
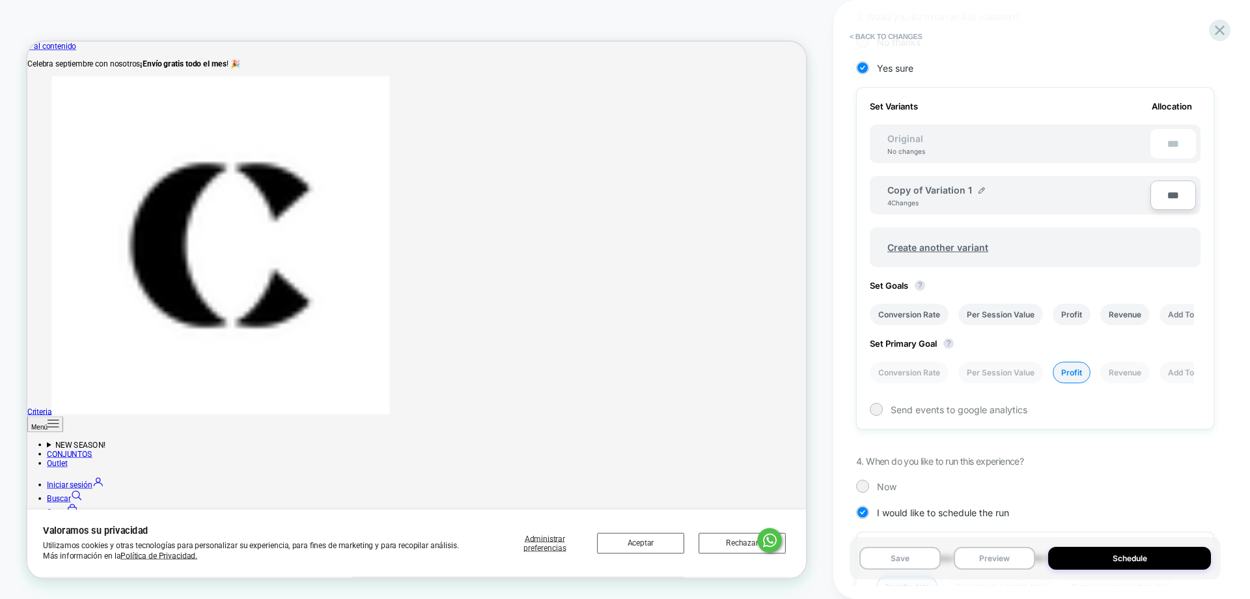
click at [1179, 324] on li "Add To Cart Rate" at bounding box center [1200, 313] width 80 height 21
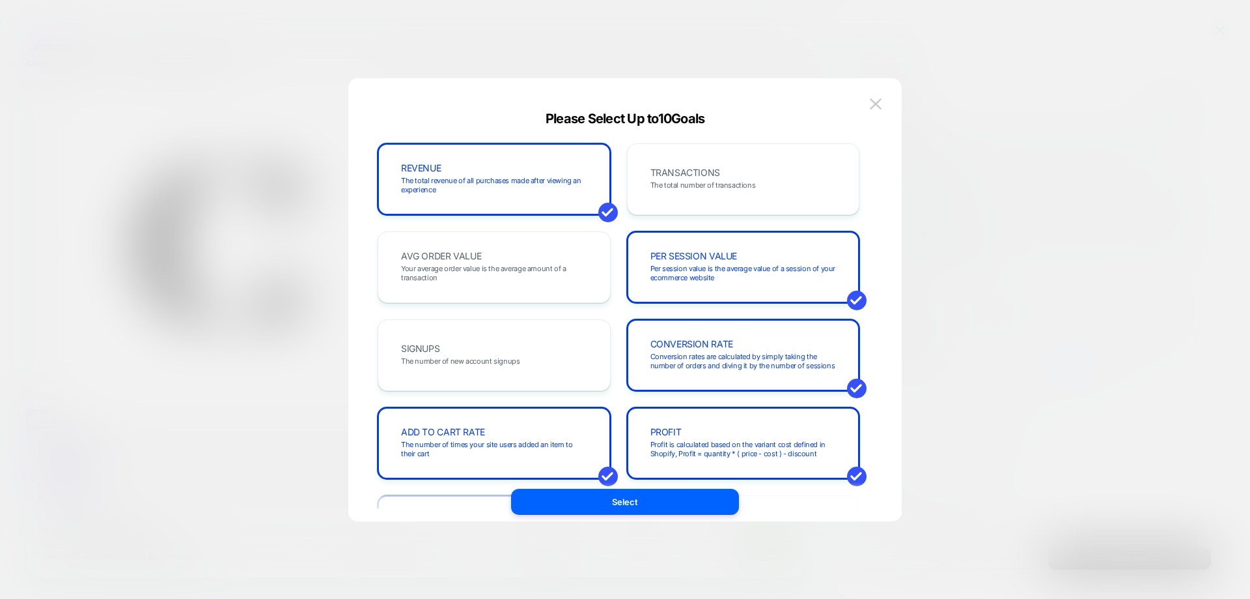
drag, startPoint x: 867, startPoint y: 107, endPoint x: 882, endPoint y: 113, distance: 16.3
click at [869, 106] on button at bounding box center [876, 104] width 20 height 20
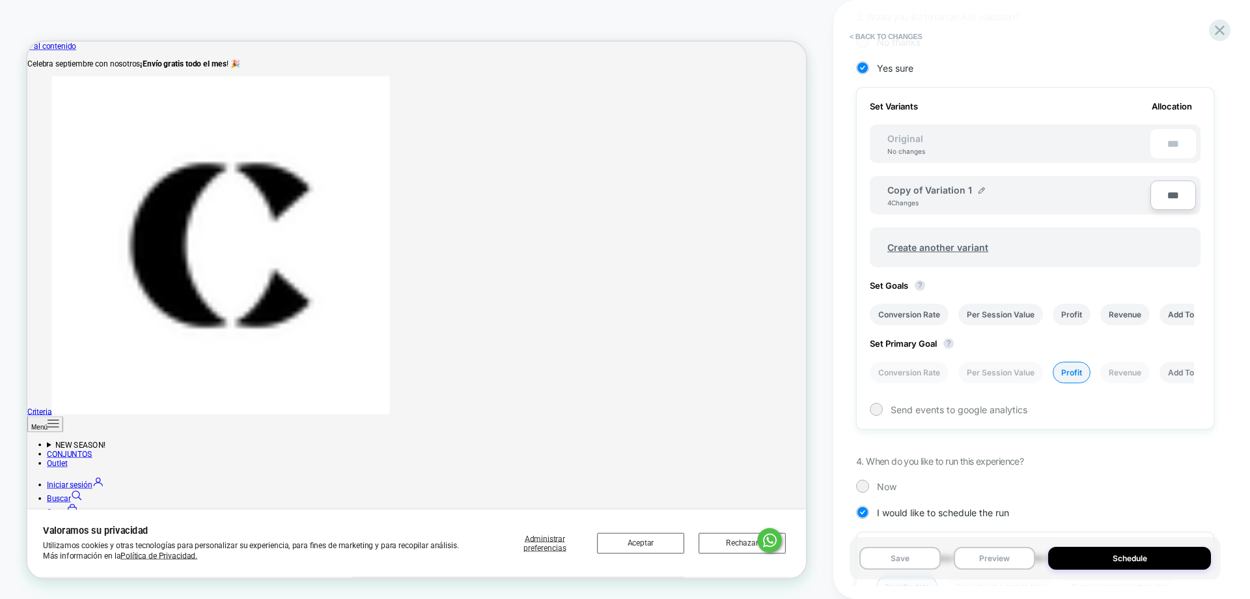
click at [1182, 369] on li "Add To Cart Rate" at bounding box center [1200, 371] width 80 height 21
drag, startPoint x: 1187, startPoint y: 372, endPoint x: 1200, endPoint y: 322, distance: 51.8
click at [1189, 363] on li "Add To Cart Rate" at bounding box center [1200, 371] width 80 height 21
click at [1172, 321] on li "Add To Cart Rate" at bounding box center [1200, 313] width 80 height 21
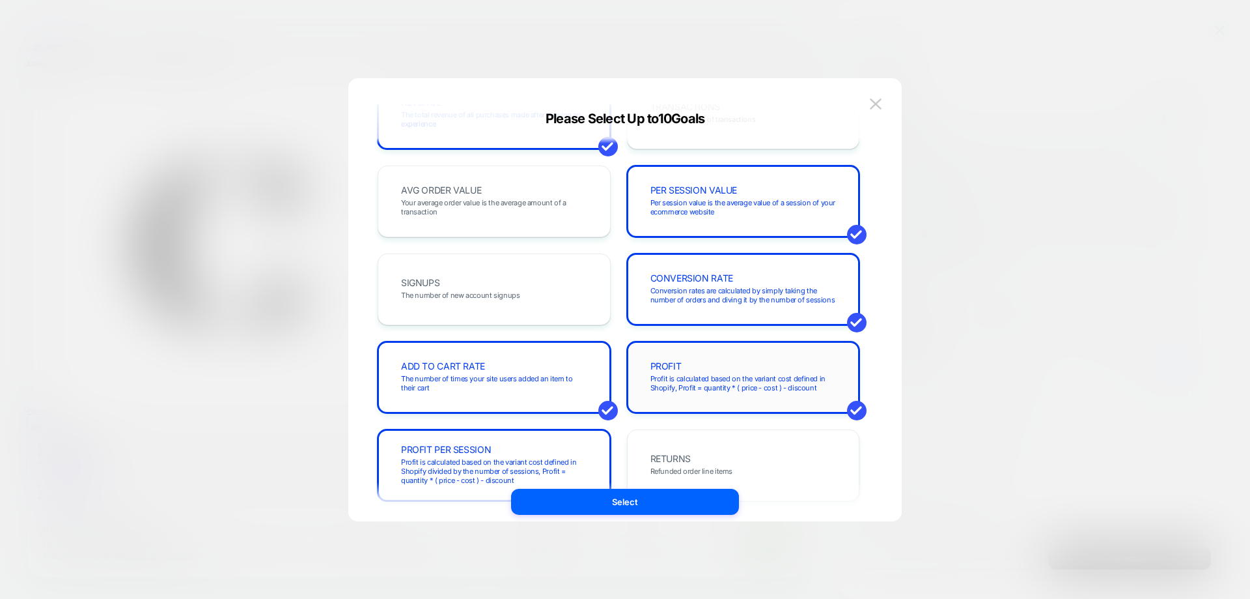
scroll to position [0, 0]
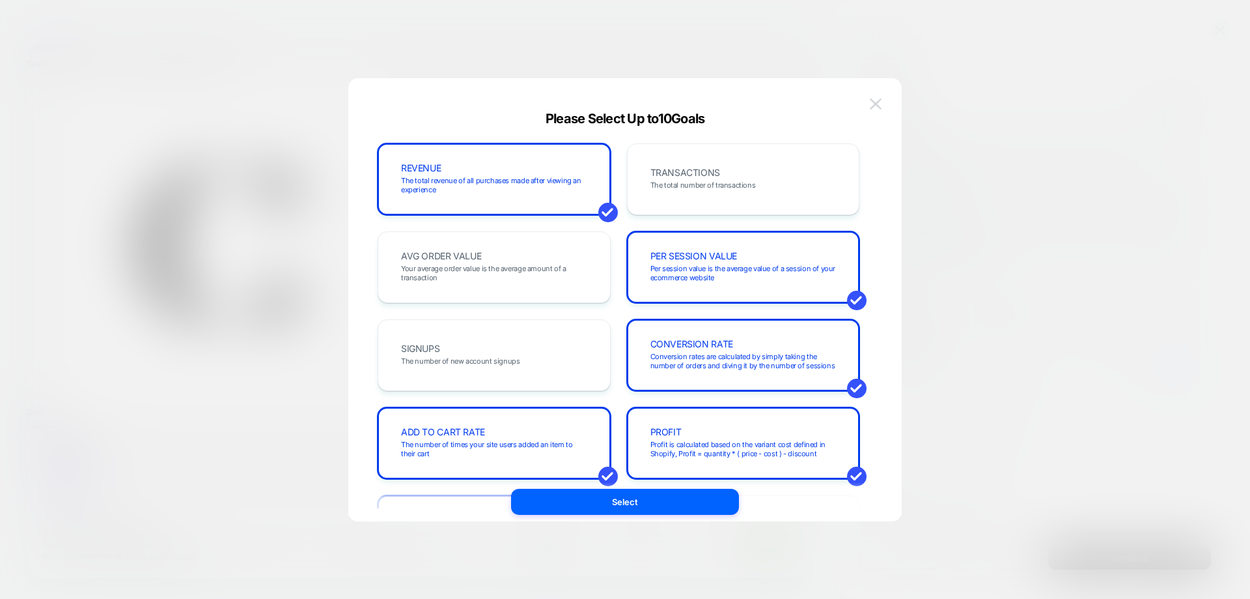
click at [875, 101] on img at bounding box center [876, 103] width 12 height 11
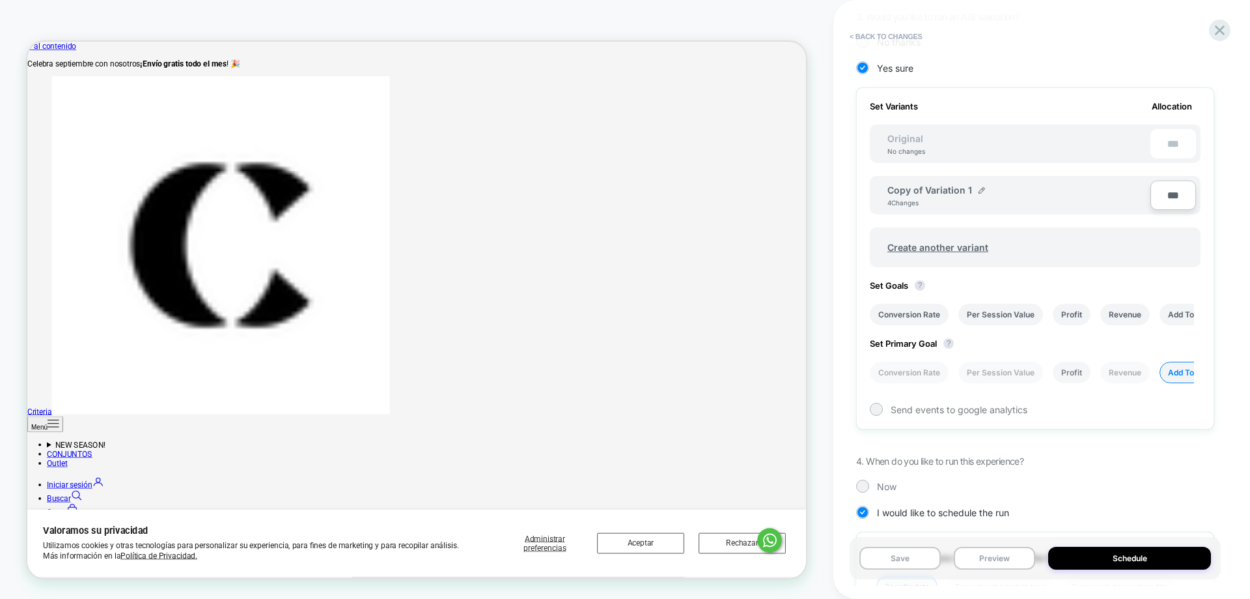
drag, startPoint x: 1190, startPoint y: 368, endPoint x: 1066, endPoint y: 367, distance: 124.4
click at [1035, 373] on div "Conversion Rate Per Session Value Profit Revenue Add To Cart Rate Profit Per Se…" at bounding box center [1029, 372] width 331 height 35
drag, startPoint x: 1156, startPoint y: 343, endPoint x: 826, endPoint y: 363, distance: 330.2
click at [811, 370] on div "PRODUCT: Abrigo Largo Azul para Mujer PRODUCT: Abrigo Largo Azul para Mujer The…" at bounding box center [625, 299] width 1250 height 599
drag, startPoint x: 910, startPoint y: 371, endPoint x: 918, endPoint y: 376, distance: 9.9
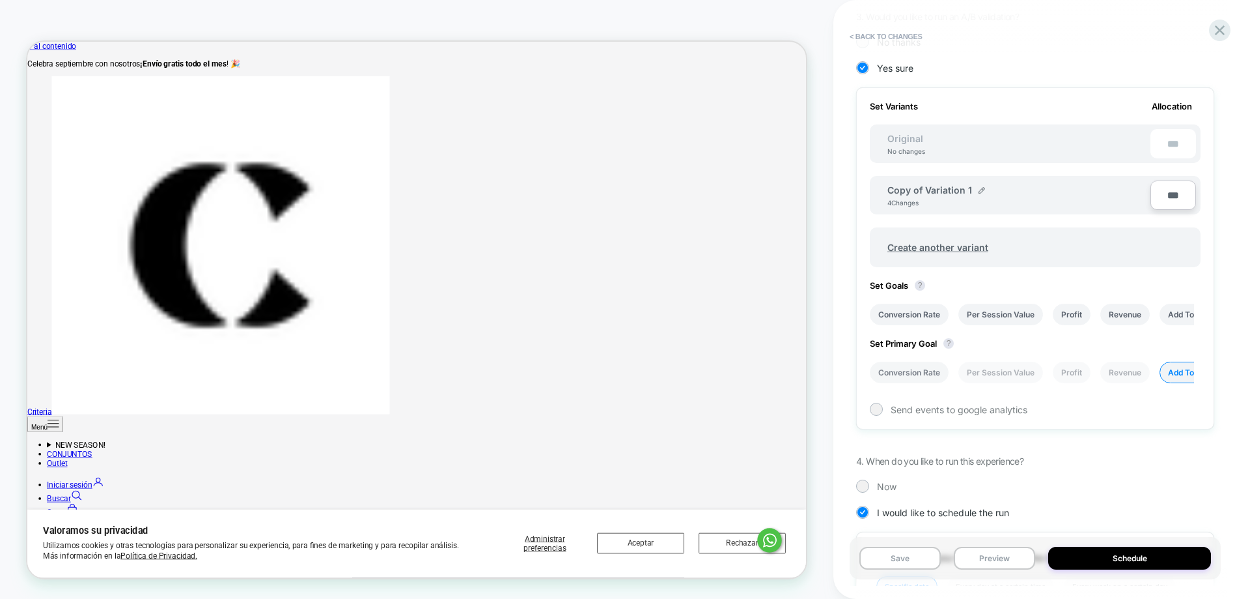
click at [909, 373] on li "Conversion Rate" at bounding box center [909, 371] width 79 height 21
click at [1195, 387] on div "Set Variants Allocation Original No changes *** Copy of Variation 1 4 Changes *…" at bounding box center [1035, 258] width 358 height 342
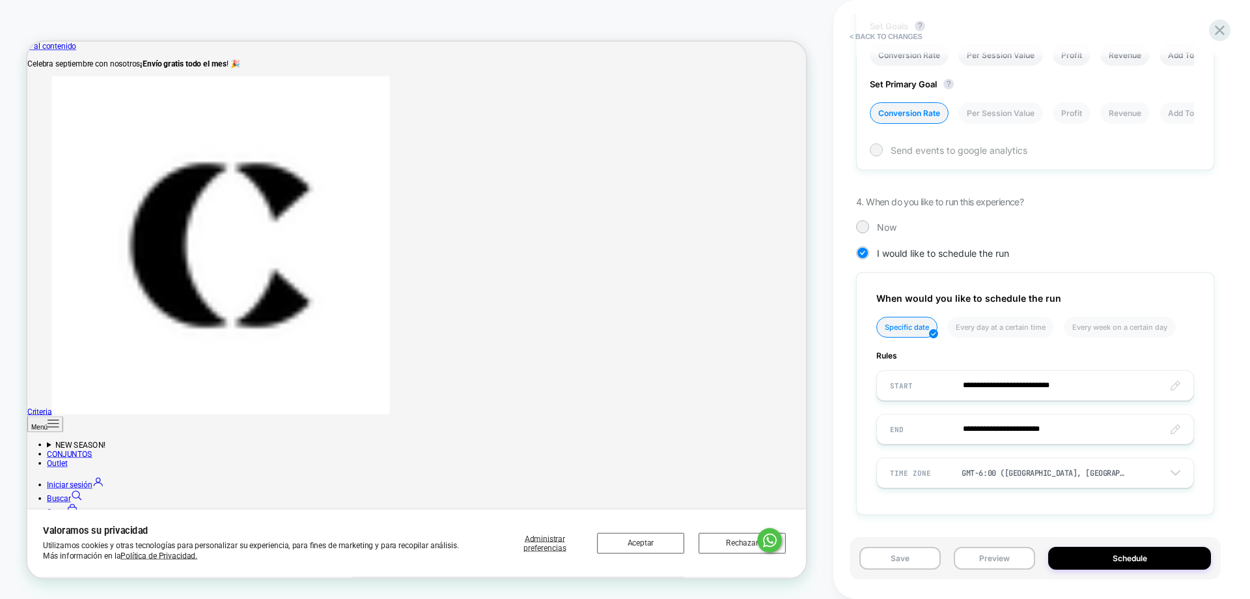
scroll to position [582, 0]
click at [1007, 109] on li "Per Session Value" at bounding box center [1001, 112] width 85 height 21
click at [1124, 561] on button "Schedule" at bounding box center [1130, 557] width 163 height 23
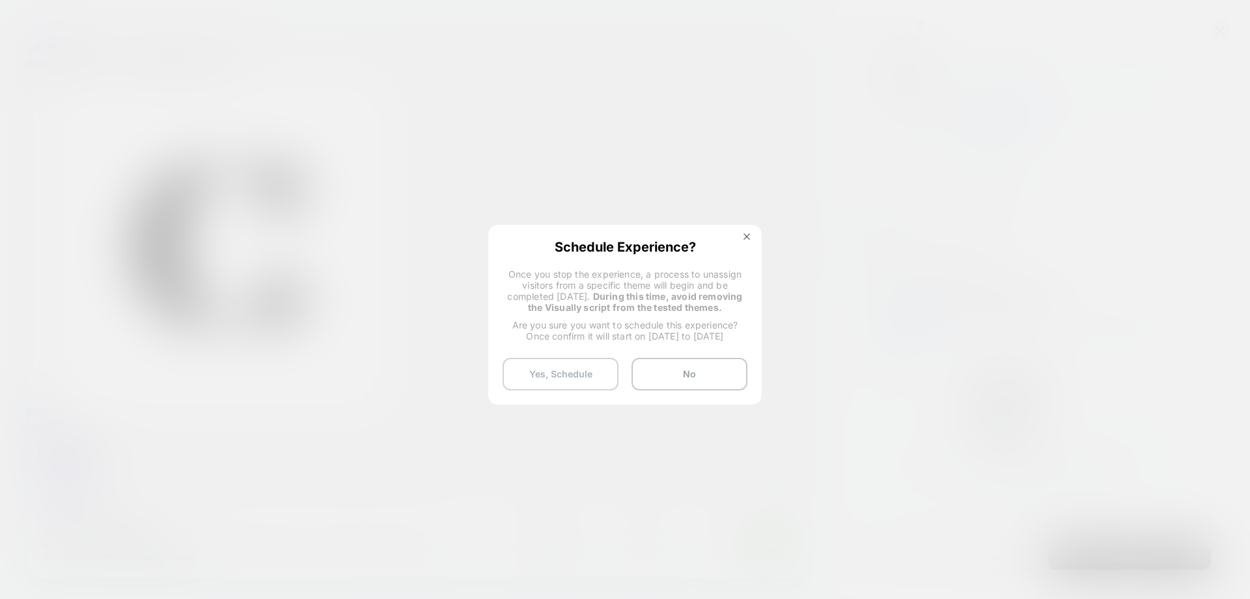
click at [597, 372] on button "Yes, Schedule" at bounding box center [561, 374] width 116 height 33
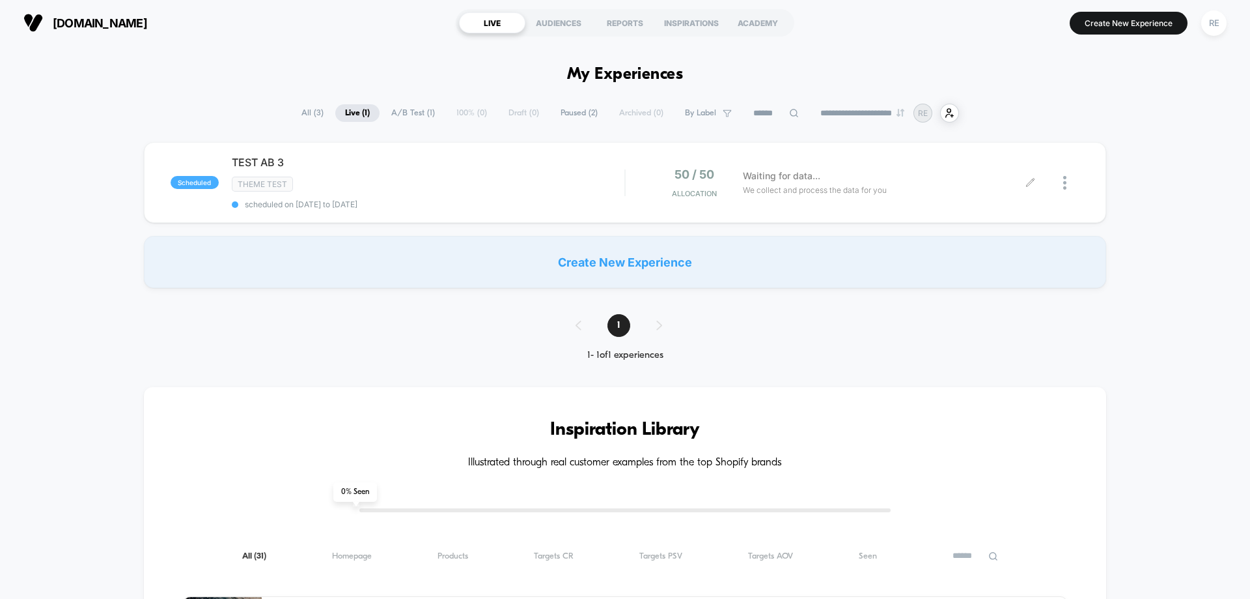
click at [1026, 178] on icon at bounding box center [1031, 183] width 10 height 10
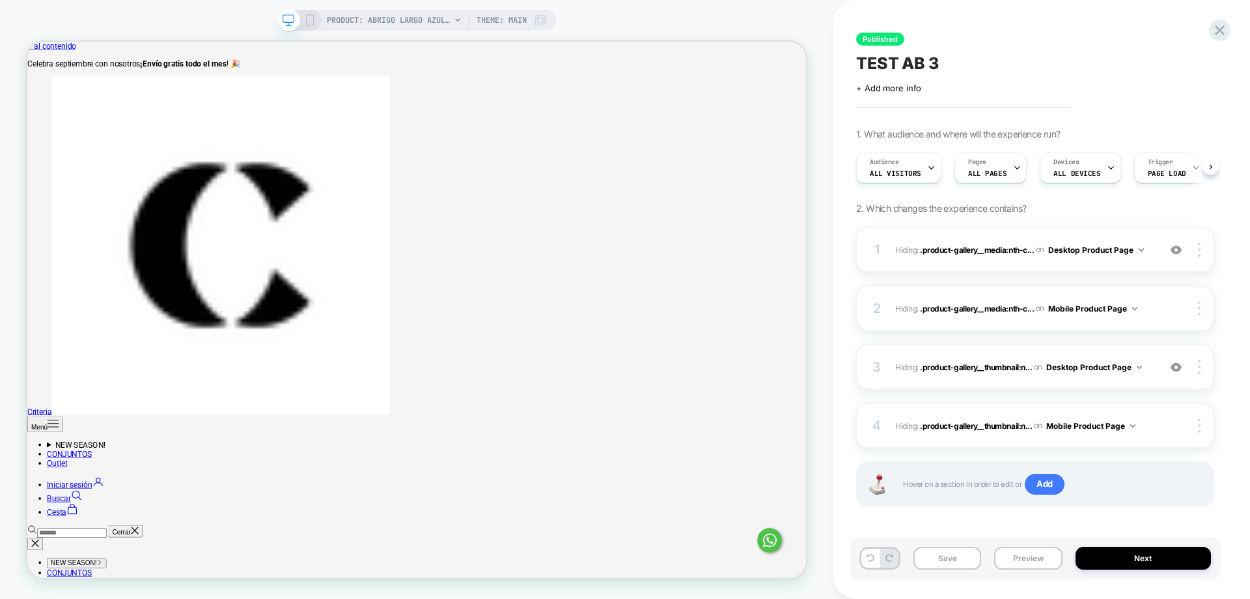
scroll to position [0, 1]
click at [1227, 30] on icon at bounding box center [1220, 30] width 18 height 18
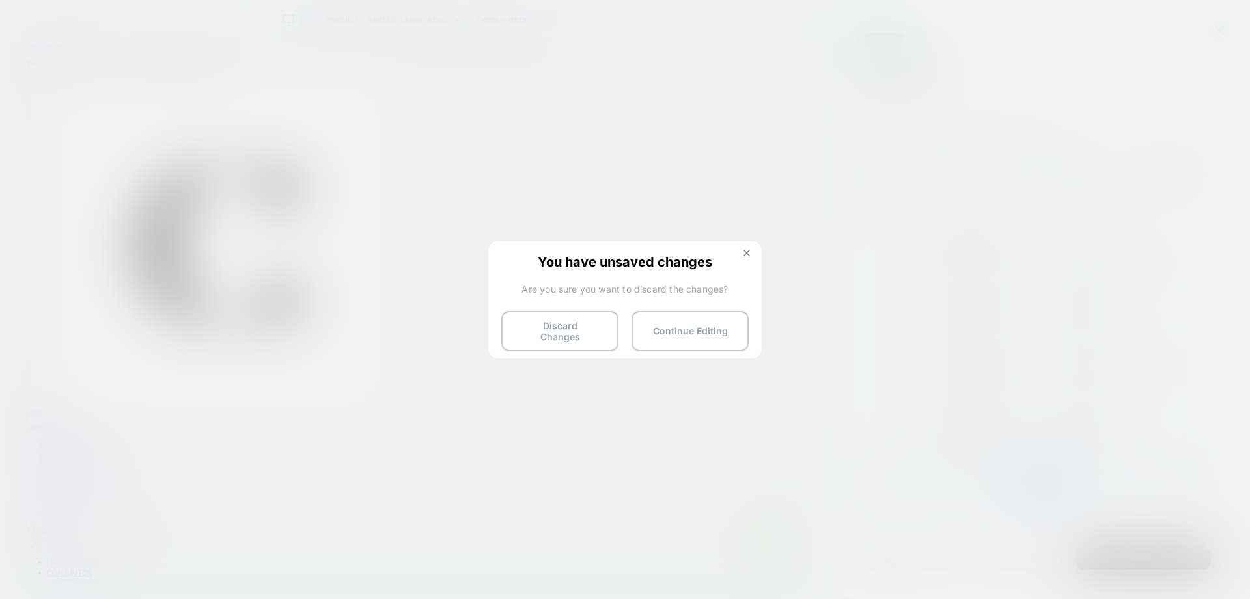
click at [739, 251] on div "You have unsaved changes Are you sure you want to discard the changes? Discard …" at bounding box center [625, 298] width 274 height 115
click at [744, 250] on img at bounding box center [747, 252] width 7 height 7
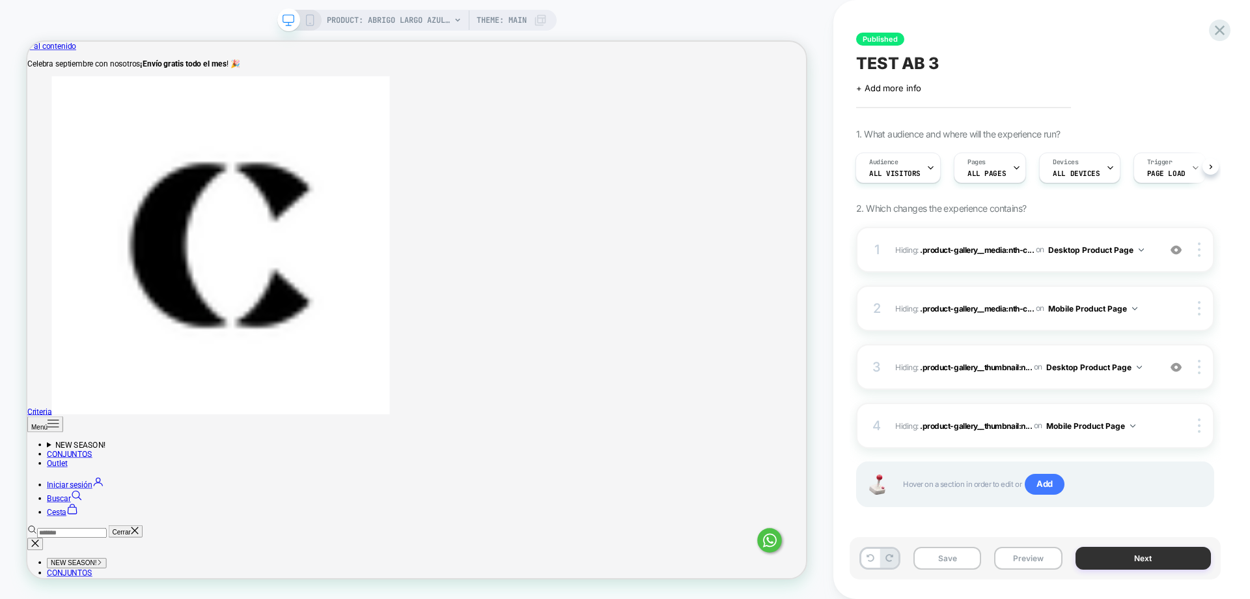
click at [1176, 558] on button "Next" at bounding box center [1144, 557] width 136 height 23
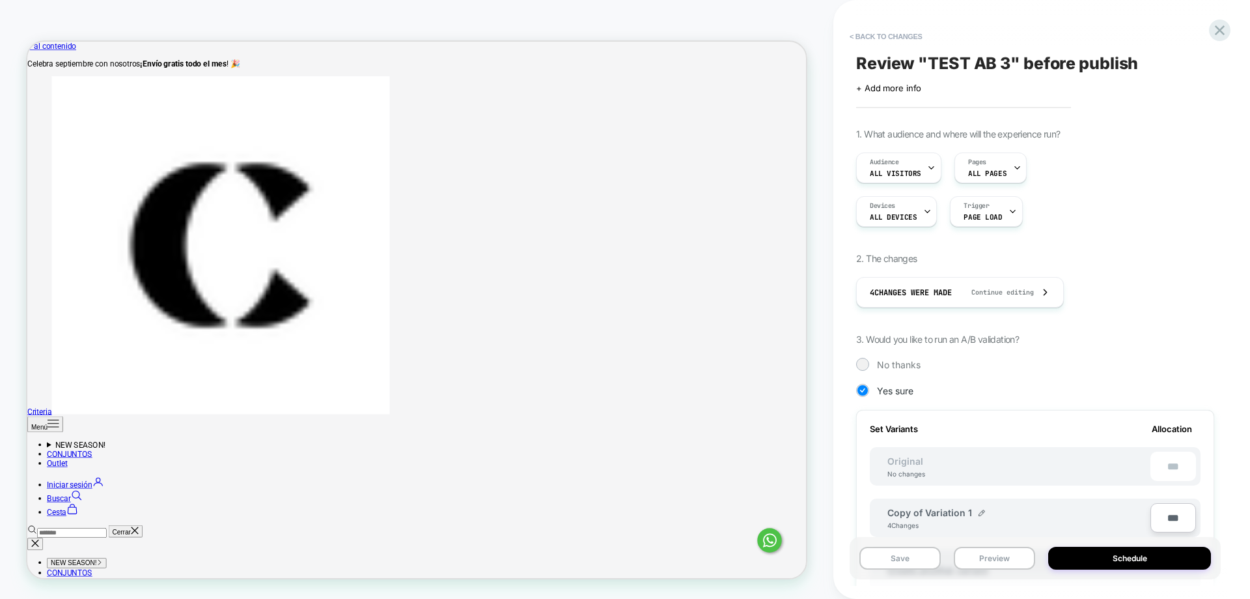
scroll to position [0, 1]
click at [1177, 557] on button "Schedule" at bounding box center [1130, 557] width 163 height 23
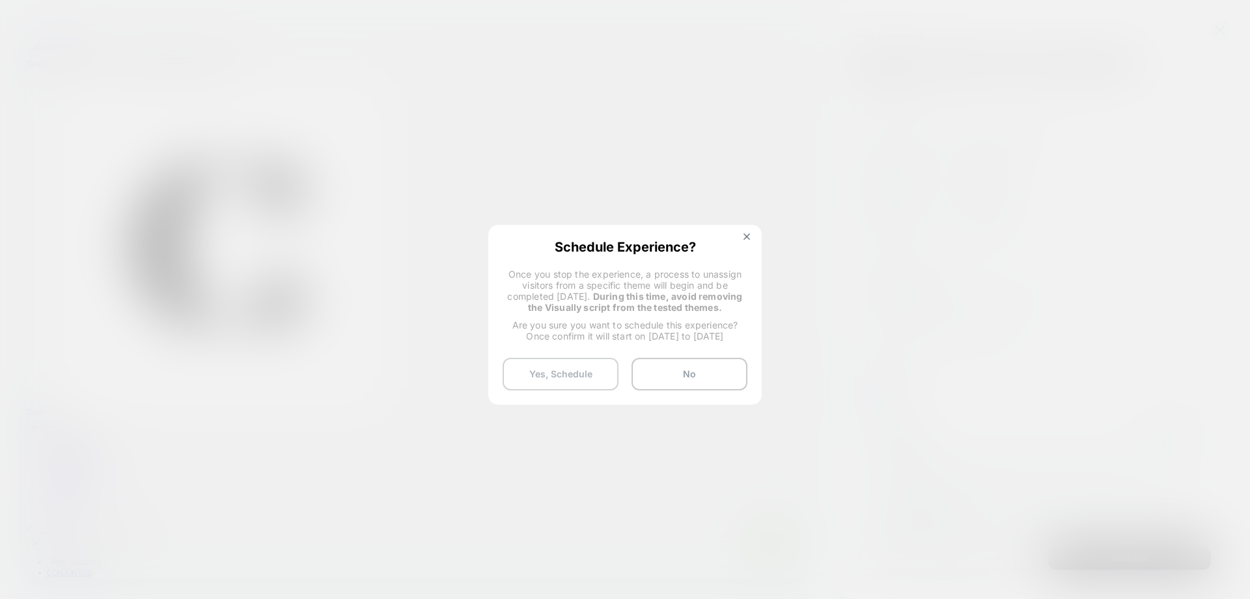
click at [584, 374] on button "Yes, Schedule" at bounding box center [561, 374] width 116 height 33
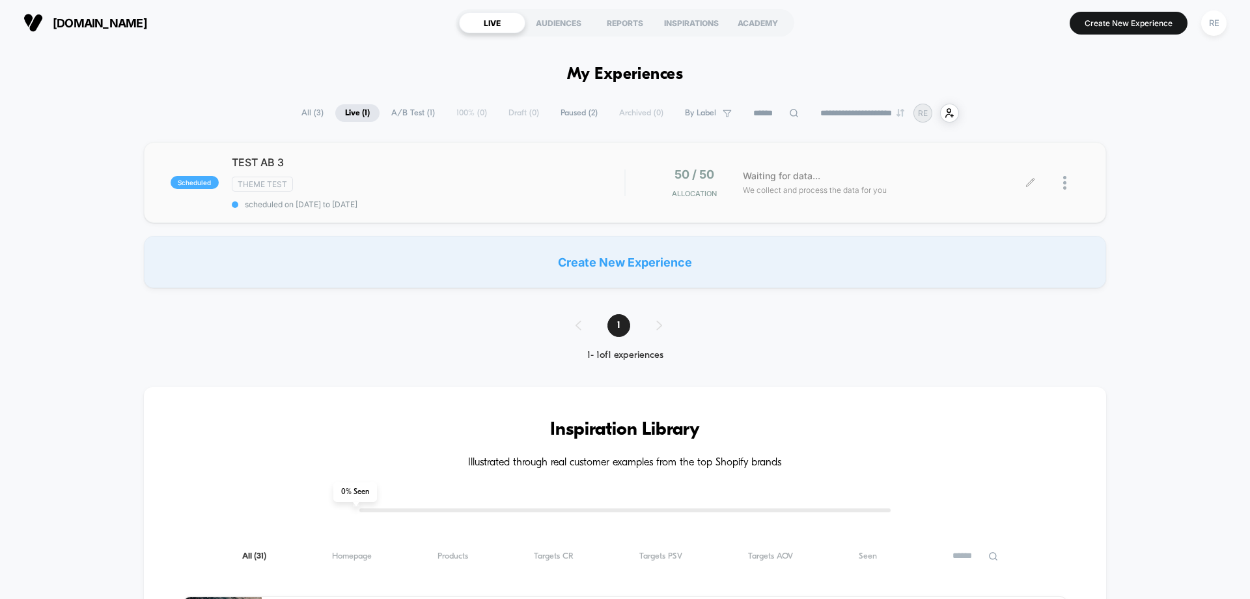
click at [1029, 178] on icon at bounding box center [1031, 183] width 10 height 10
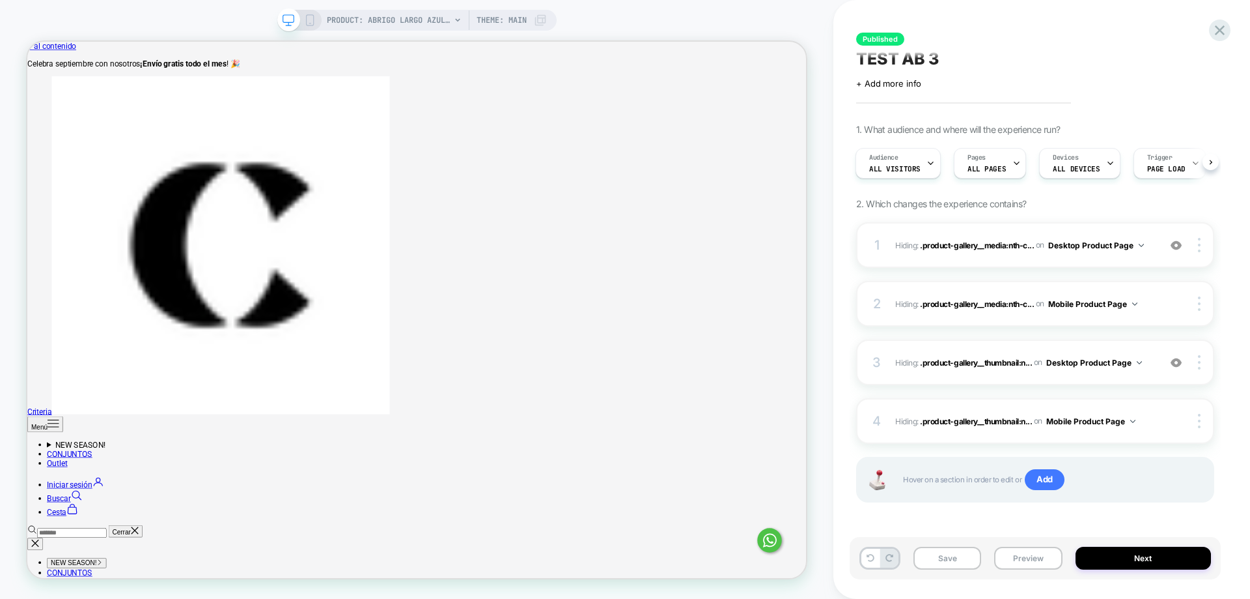
scroll to position [6, 0]
click at [1156, 561] on button "Next" at bounding box center [1144, 557] width 136 height 23
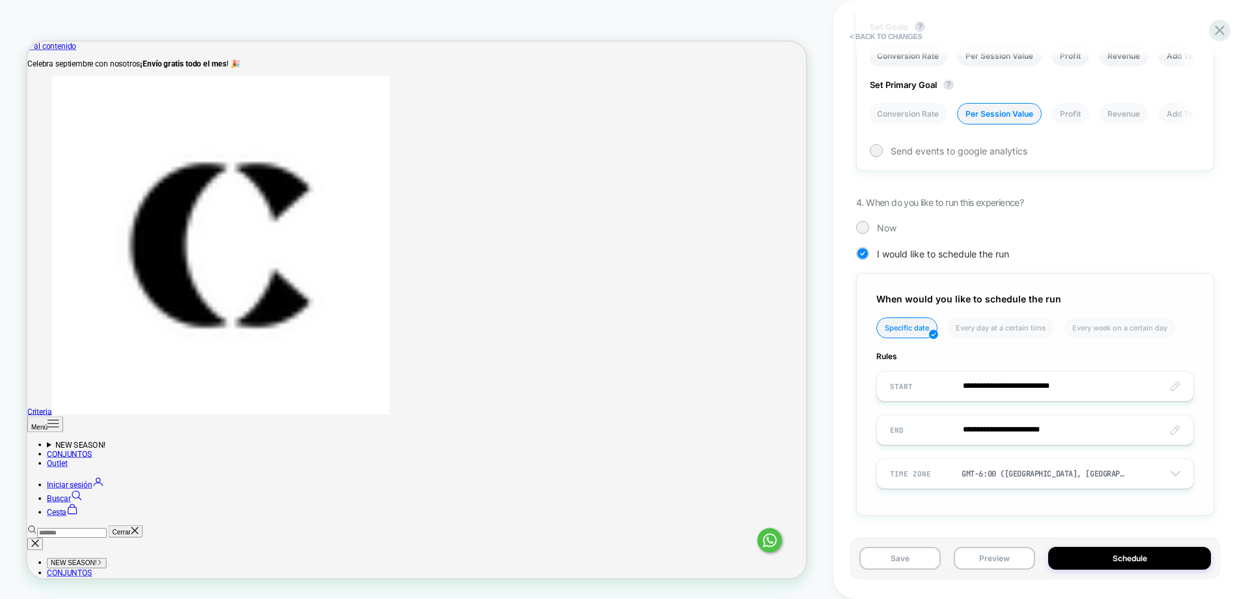
scroll to position [582, 0]
click at [1170, 425] on input "**********" at bounding box center [1035, 428] width 317 height 31
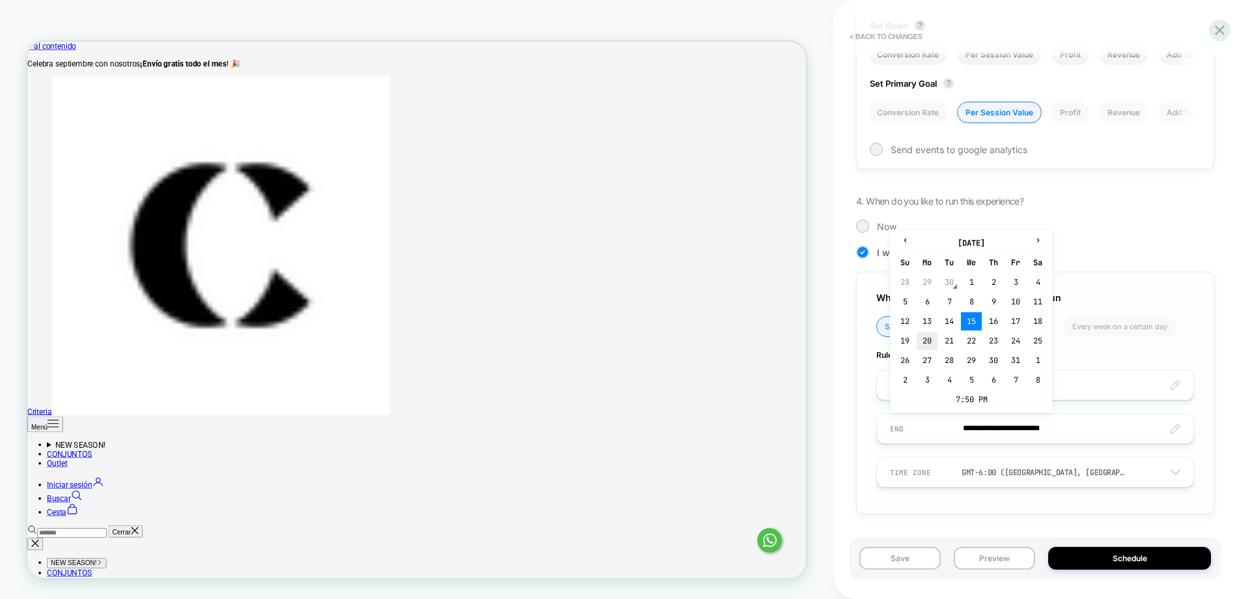
click at [931, 337] on td "20" at bounding box center [927, 340] width 21 height 18
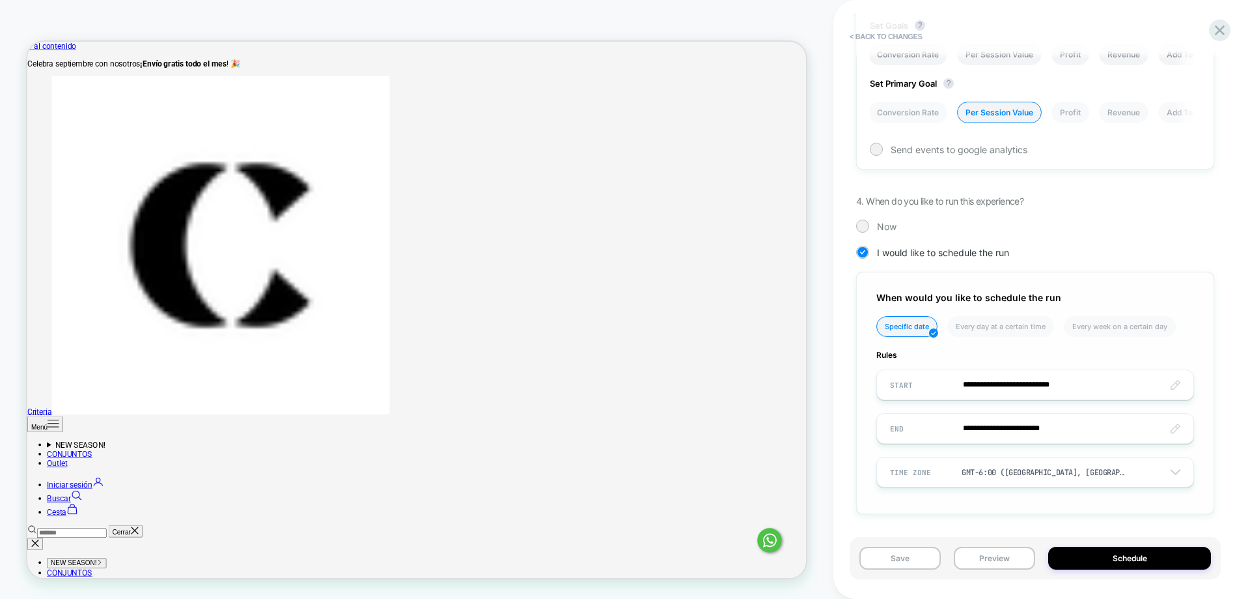
click at [1175, 429] on input "**********" at bounding box center [1035, 428] width 317 height 31
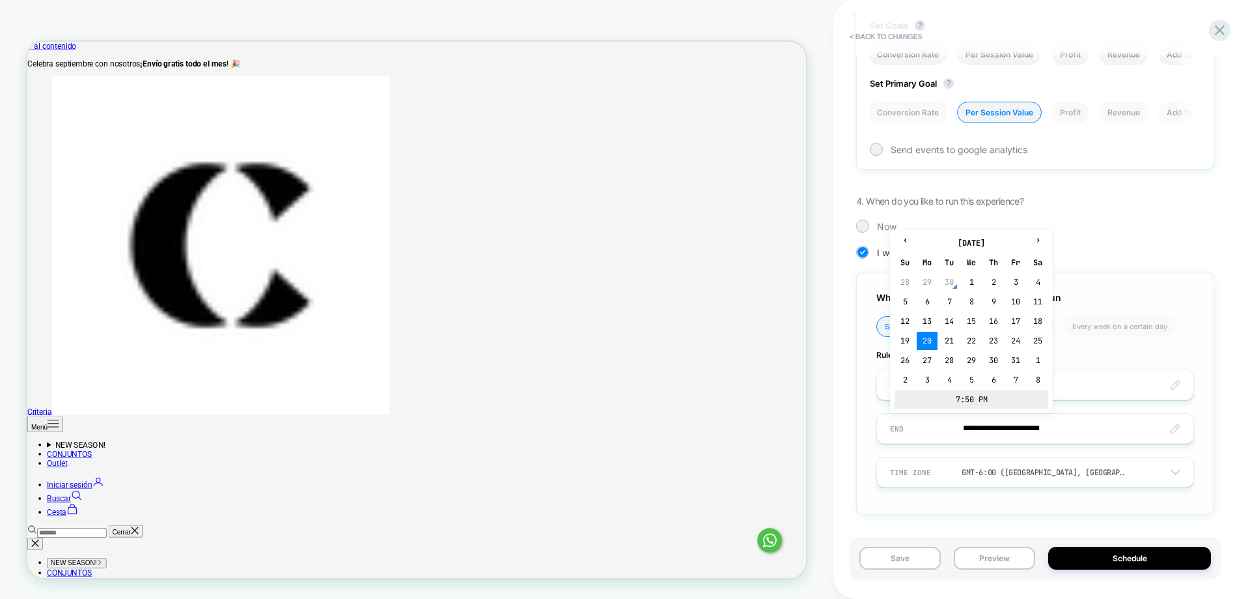
click at [998, 399] on td "7:50 PM" at bounding box center [972, 399] width 154 height 18
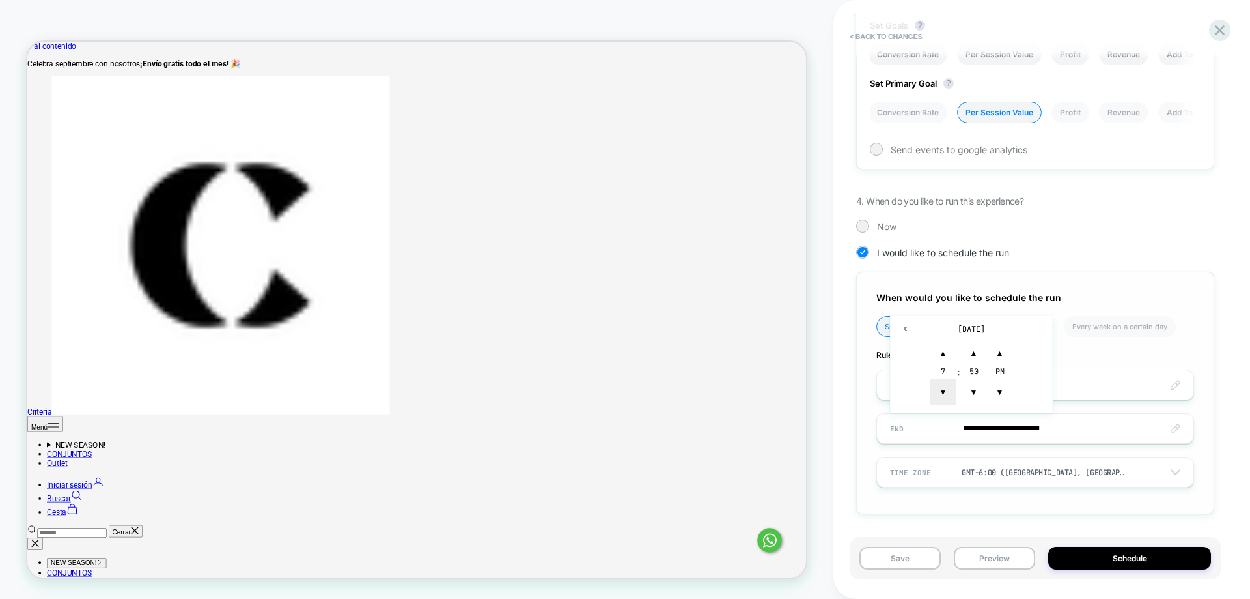
click at [944, 398] on span "▼" at bounding box center [944, 392] width 26 height 26
click at [943, 398] on span "▼" at bounding box center [944, 392] width 26 height 26
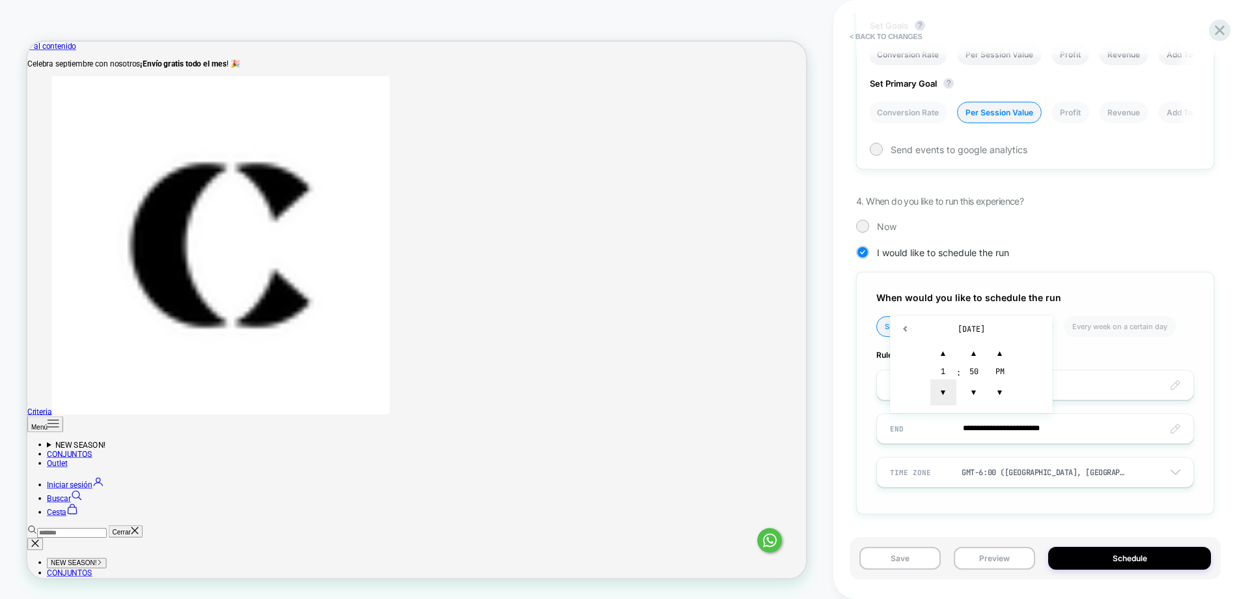
click at [943, 398] on span "▼" at bounding box center [944, 392] width 26 height 26
click at [977, 389] on span "▼" at bounding box center [974, 392] width 26 height 26
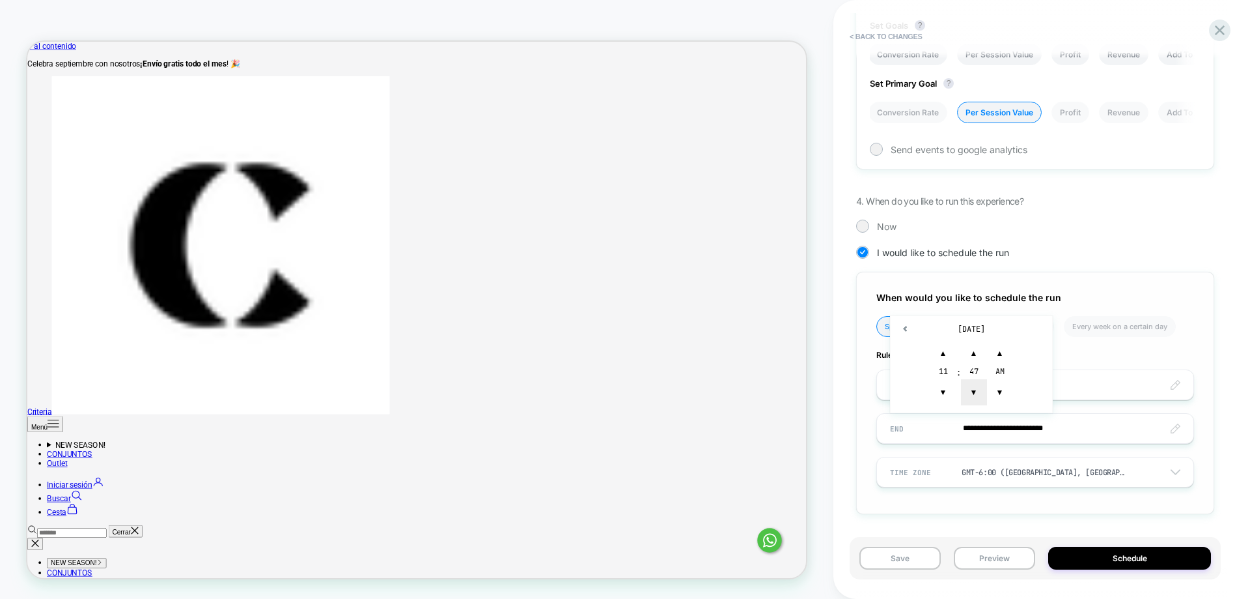
click at [977, 389] on span "▼" at bounding box center [974, 392] width 26 height 26
click at [1127, 543] on div "Save Preview Schedule" at bounding box center [1035, 558] width 371 height 42
click at [1080, 429] on input "**********" at bounding box center [1035, 428] width 317 height 31
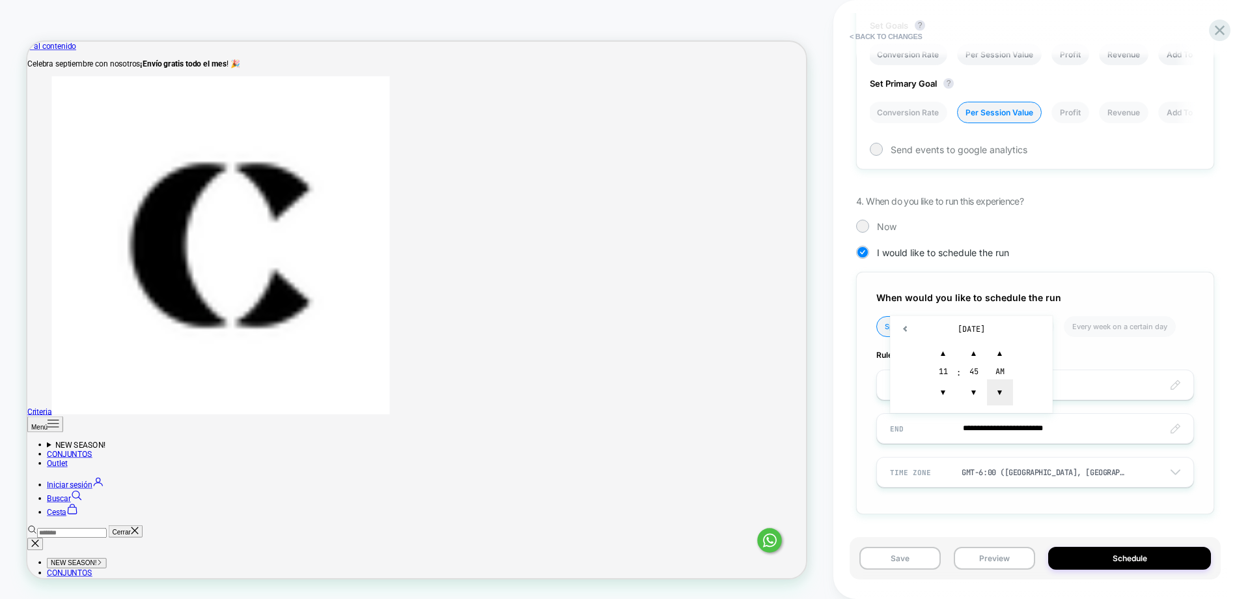
type input "**********"
click at [1000, 401] on span "▼" at bounding box center [1000, 392] width 26 height 26
click at [1138, 554] on button "Schedule" at bounding box center [1130, 557] width 163 height 23
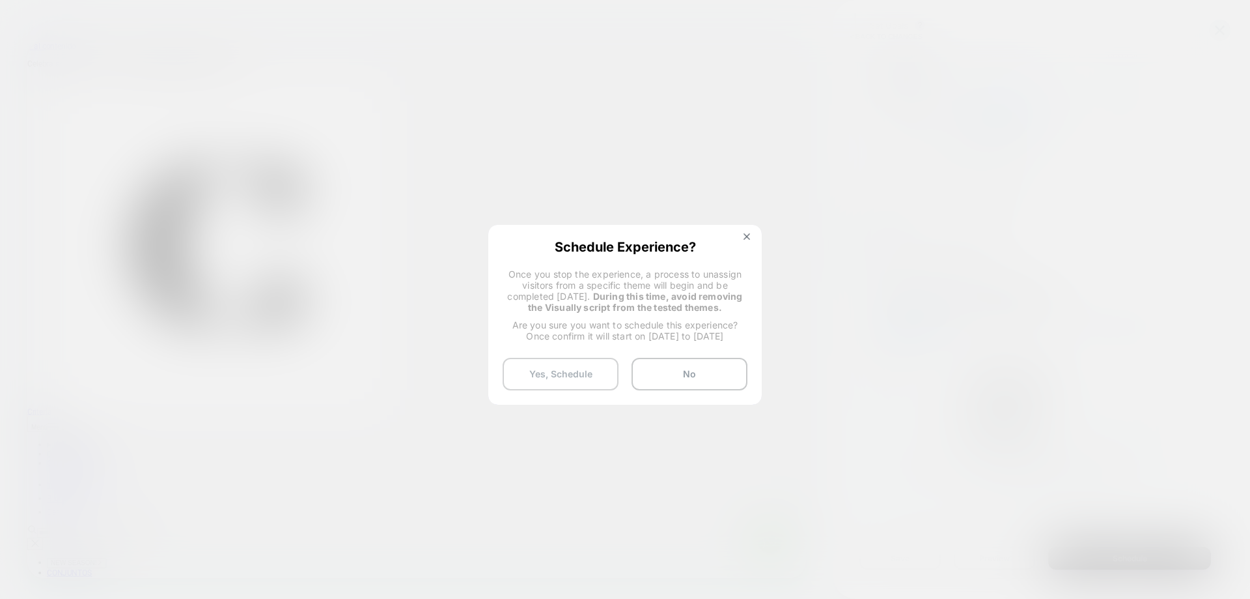
click at [597, 388] on button "Yes, Schedule" at bounding box center [561, 374] width 116 height 33
